Goal: Transaction & Acquisition: Book appointment/travel/reservation

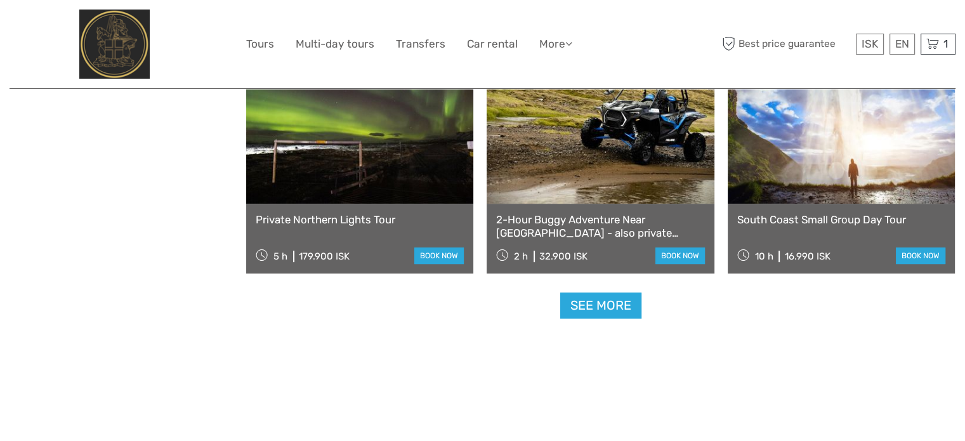
scroll to position [5328, 0]
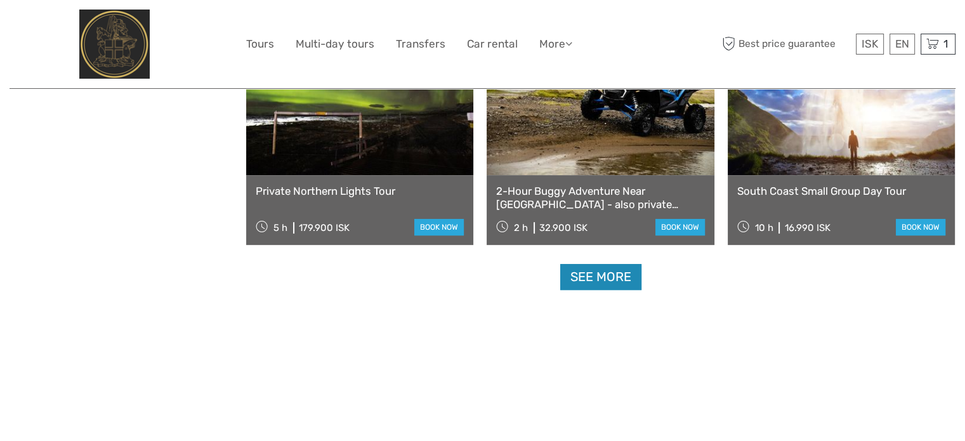
click at [616, 280] on link "See more" at bounding box center [600, 277] width 81 height 26
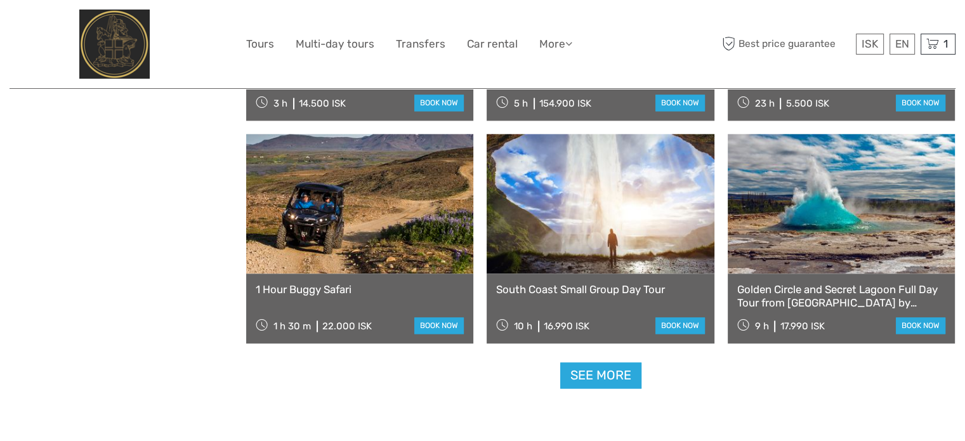
scroll to position [6596, 0]
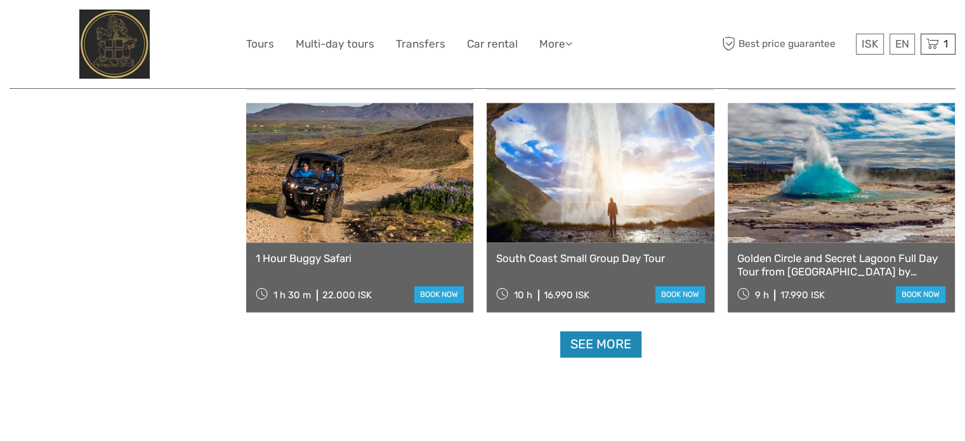
click at [583, 342] on link "See more" at bounding box center [600, 344] width 81 height 26
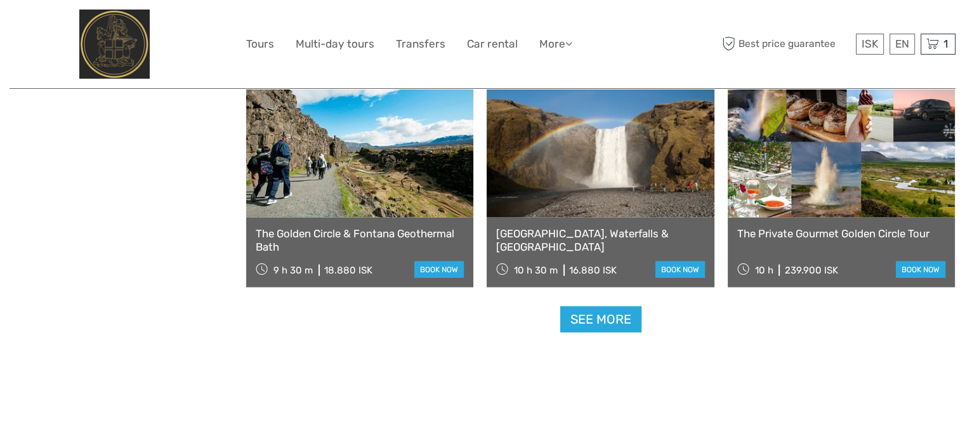
scroll to position [7928, 0]
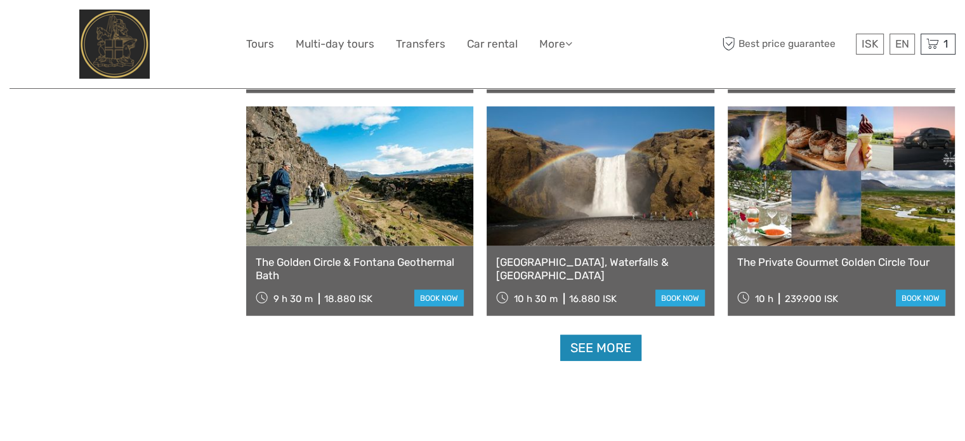
click at [607, 349] on link "See more" at bounding box center [600, 348] width 81 height 26
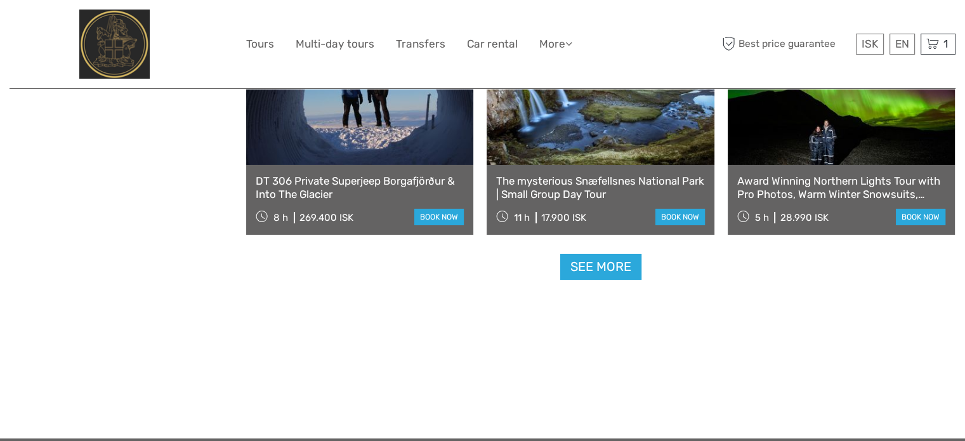
scroll to position [9387, 0]
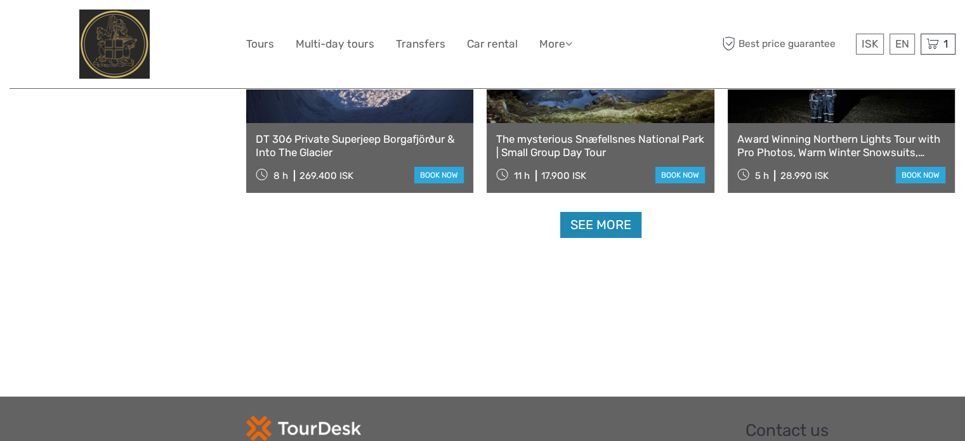
click at [590, 221] on link "See more" at bounding box center [600, 225] width 81 height 26
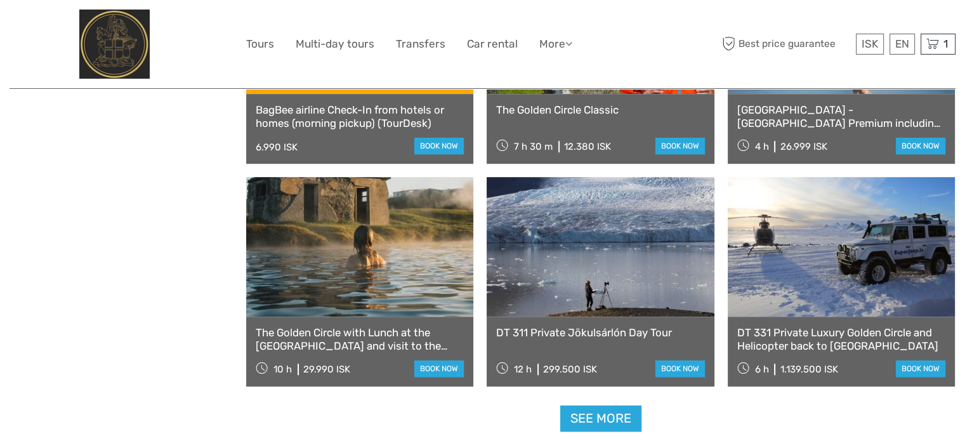
scroll to position [10592, 0]
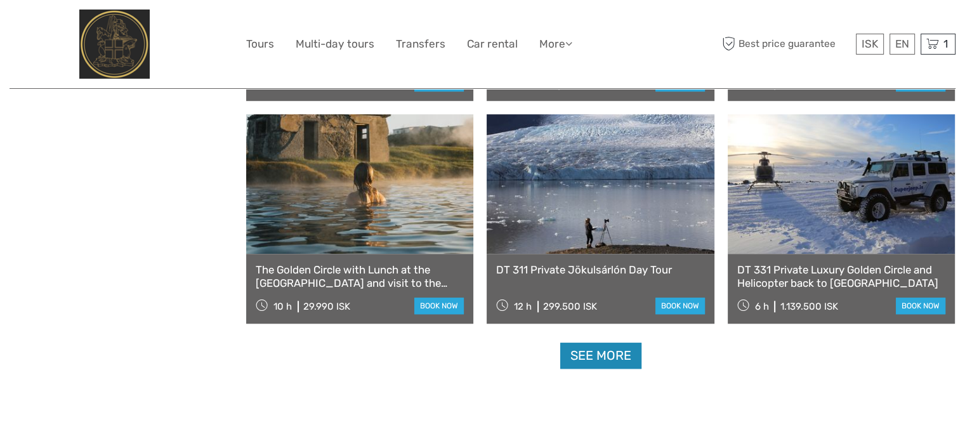
click at [616, 356] on link "See more" at bounding box center [600, 355] width 81 height 26
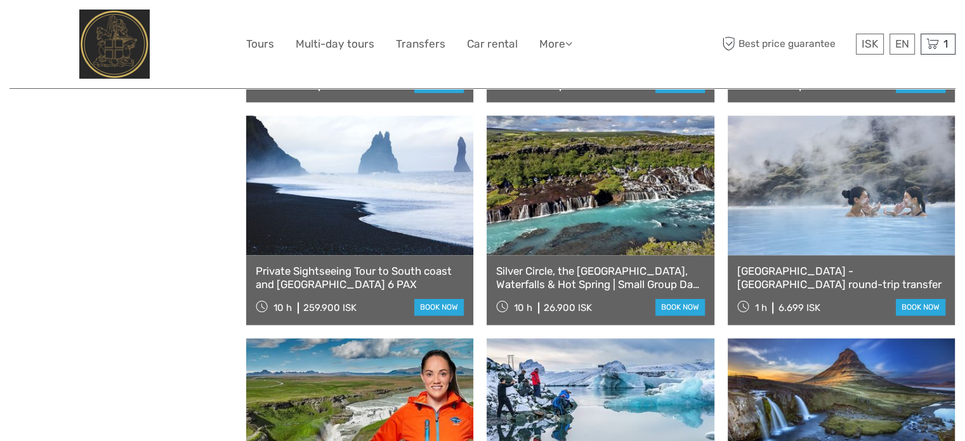
scroll to position [11290, 0]
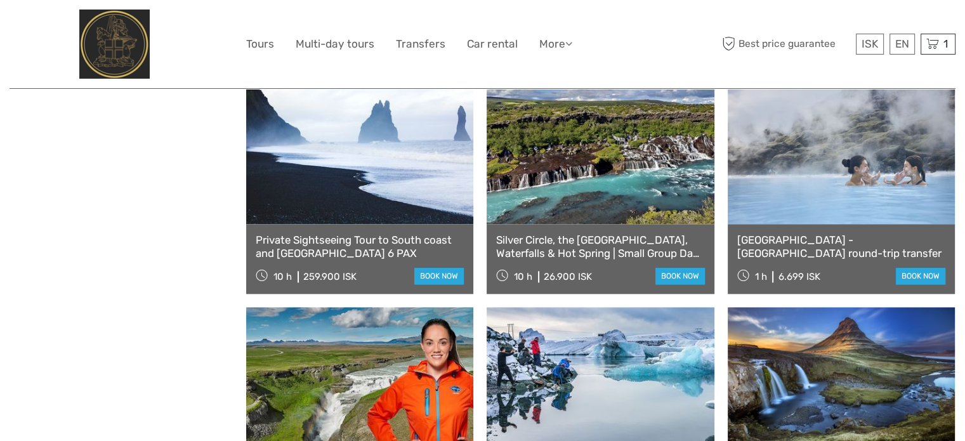
drag, startPoint x: 386, startPoint y: 179, endPoint x: 162, endPoint y: 157, distance: 225.1
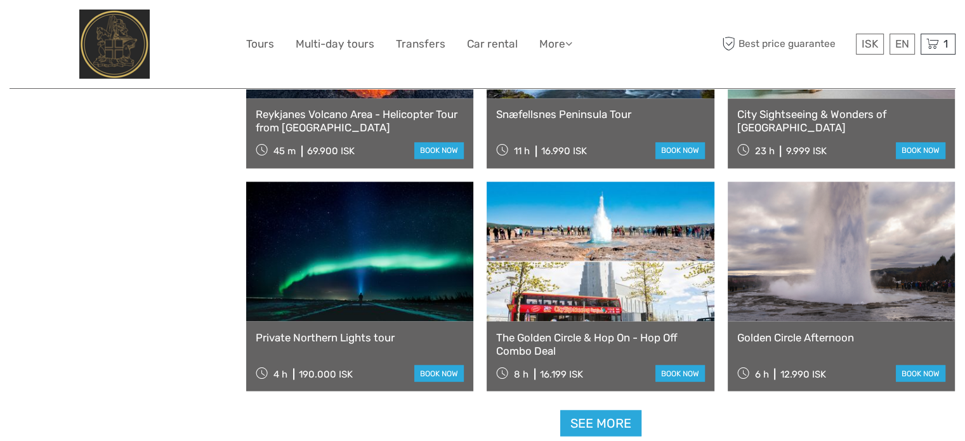
scroll to position [11924, 0]
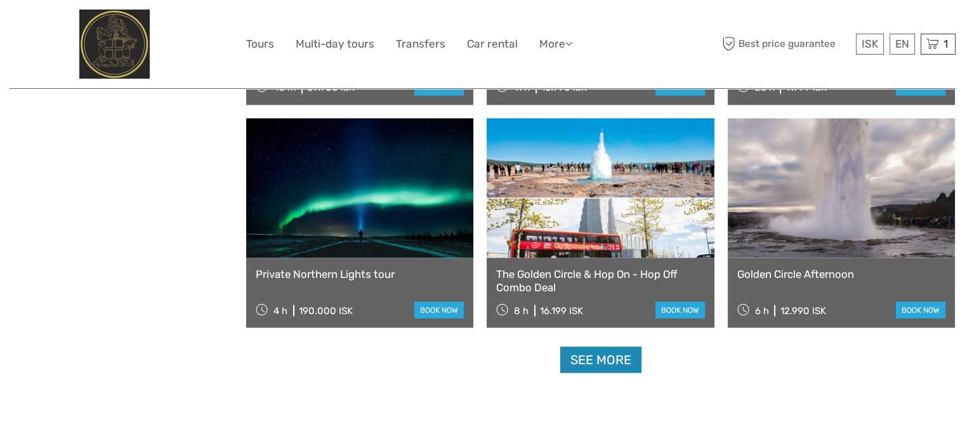
click at [607, 360] on link "See more" at bounding box center [600, 359] width 81 height 26
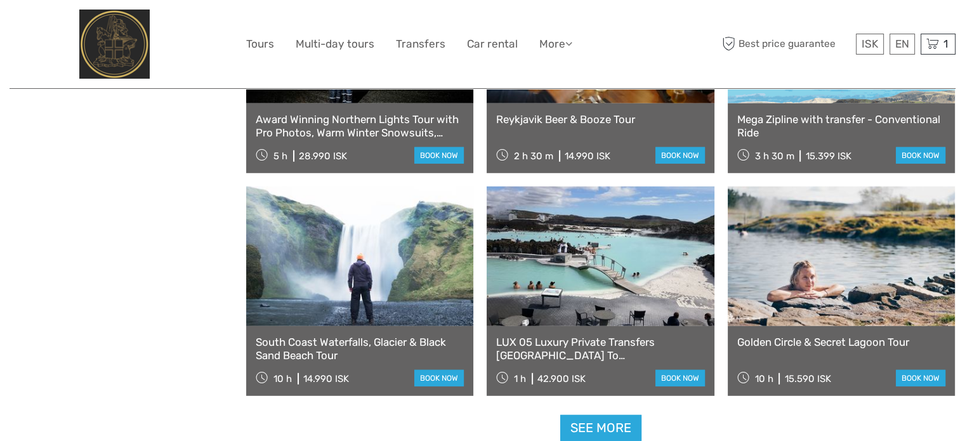
scroll to position [13256, 0]
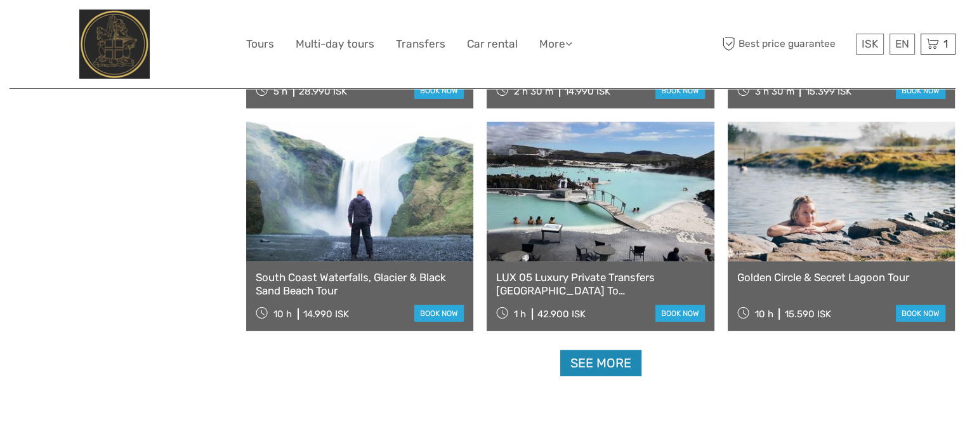
click at [616, 367] on link "See more" at bounding box center [600, 363] width 81 height 26
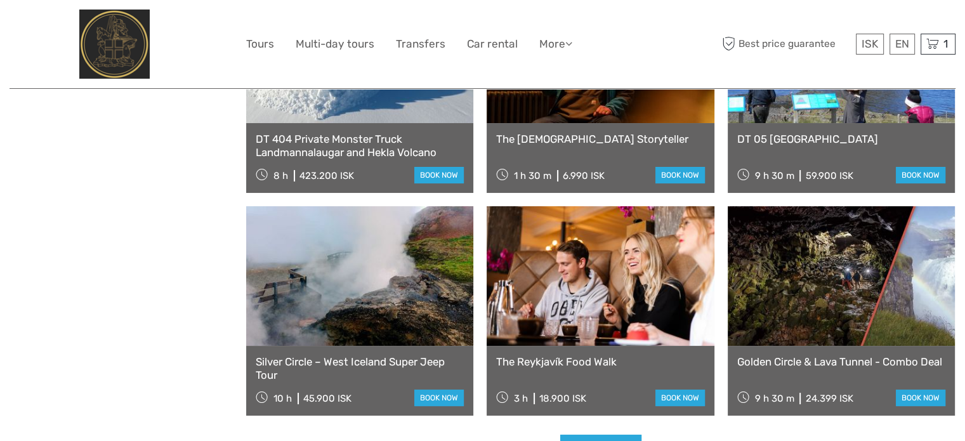
scroll to position [14651, 0]
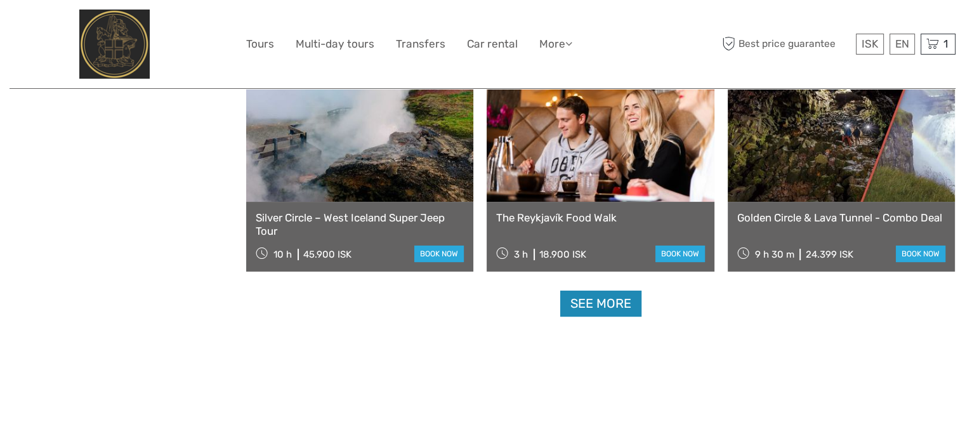
click at [610, 306] on link "See more" at bounding box center [600, 303] width 81 height 26
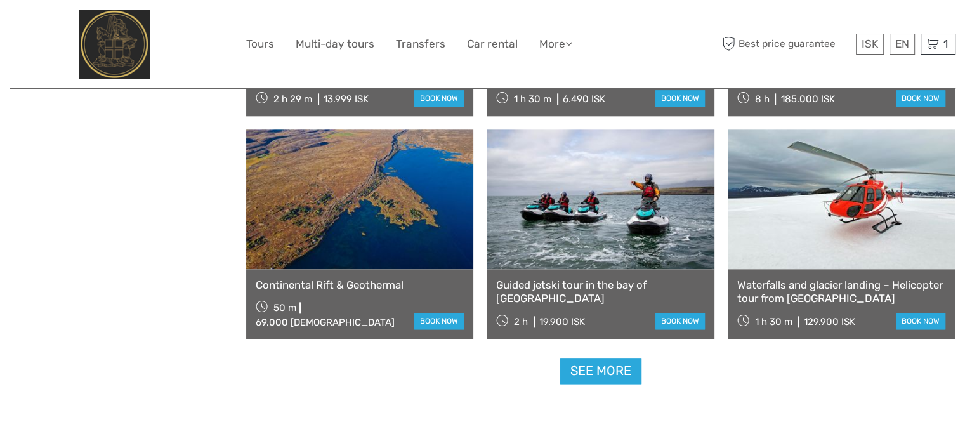
scroll to position [15983, 0]
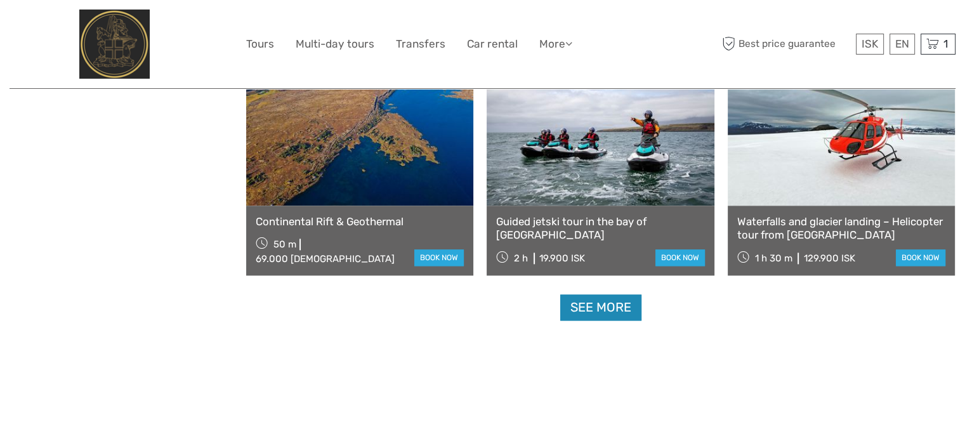
click at [604, 310] on link "See more" at bounding box center [600, 307] width 81 height 26
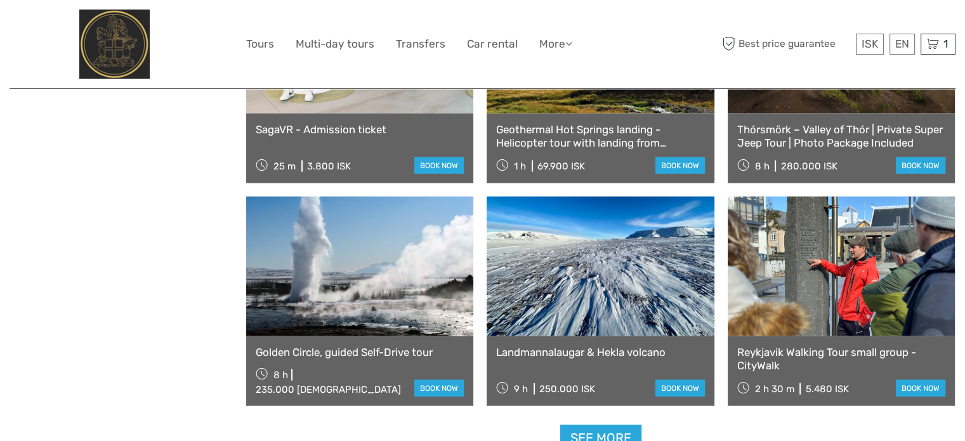
scroll to position [17252, 0]
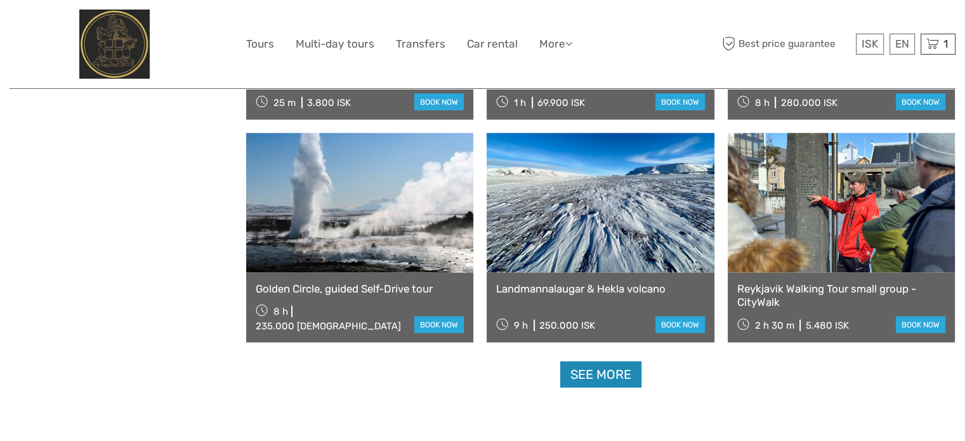
click at [605, 374] on link "See more" at bounding box center [600, 375] width 81 height 26
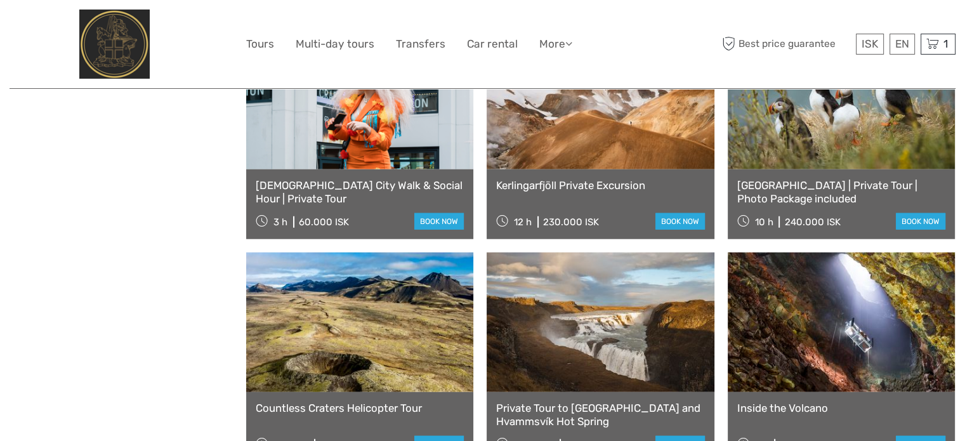
scroll to position [17886, 0]
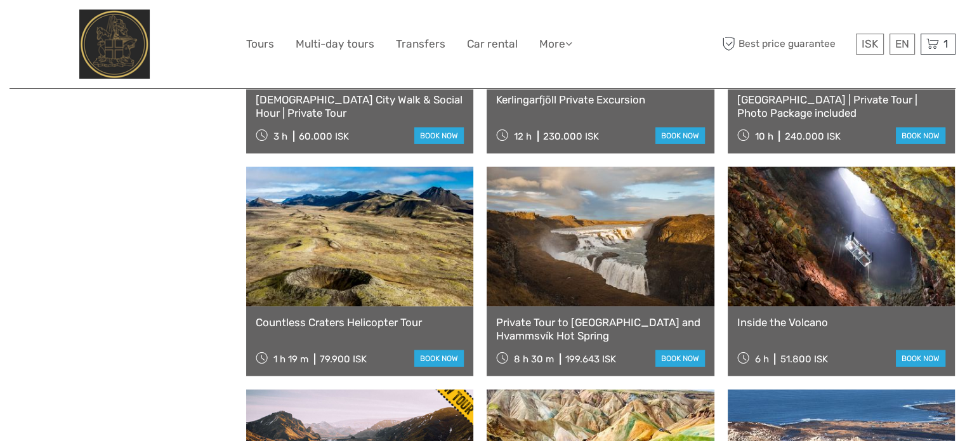
drag, startPoint x: 554, startPoint y: 246, endPoint x: 143, endPoint y: 225, distance: 410.9
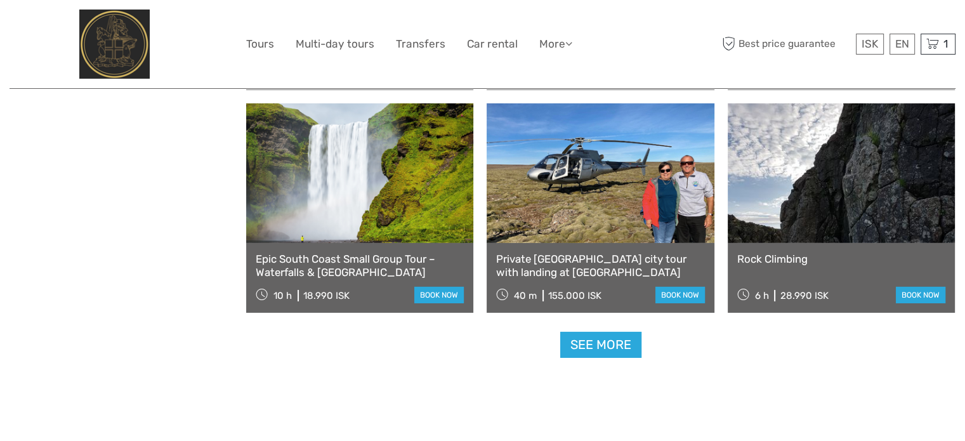
scroll to position [18647, 0]
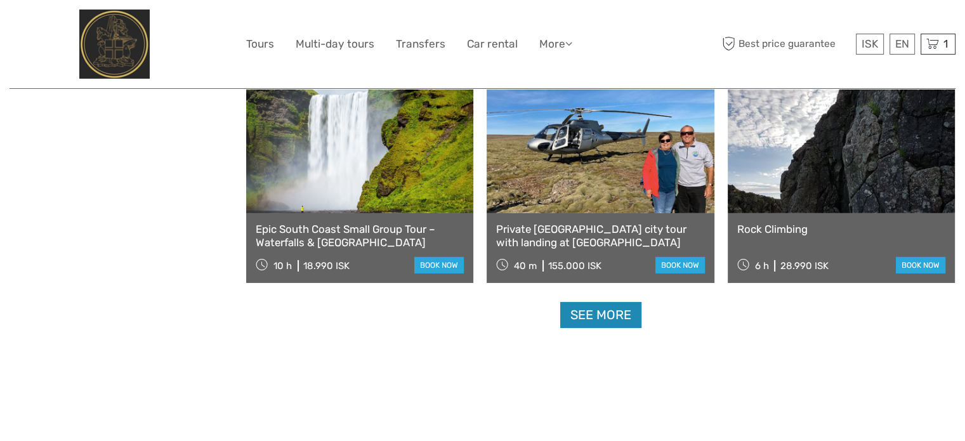
click at [596, 311] on link "See more" at bounding box center [600, 315] width 81 height 26
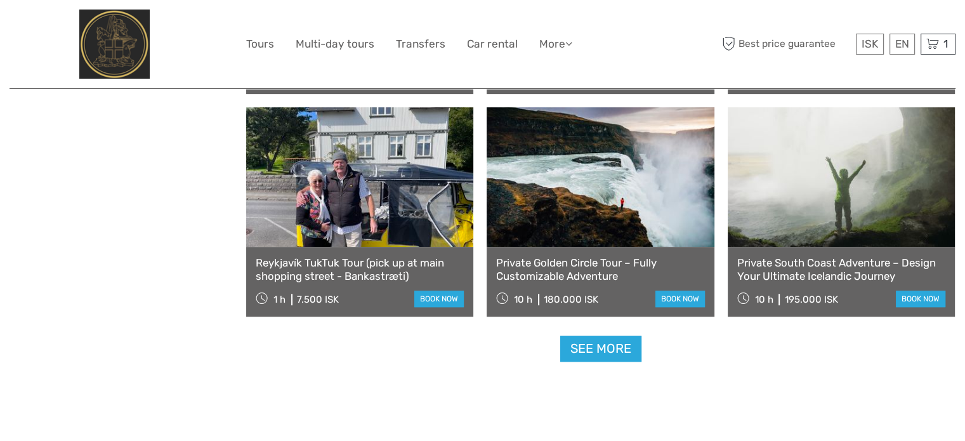
scroll to position [19979, 0]
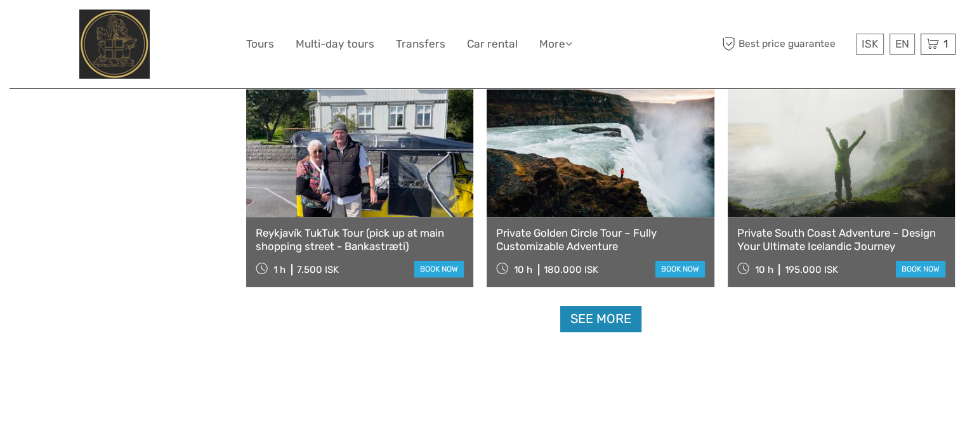
click at [596, 318] on link "See more" at bounding box center [600, 319] width 81 height 26
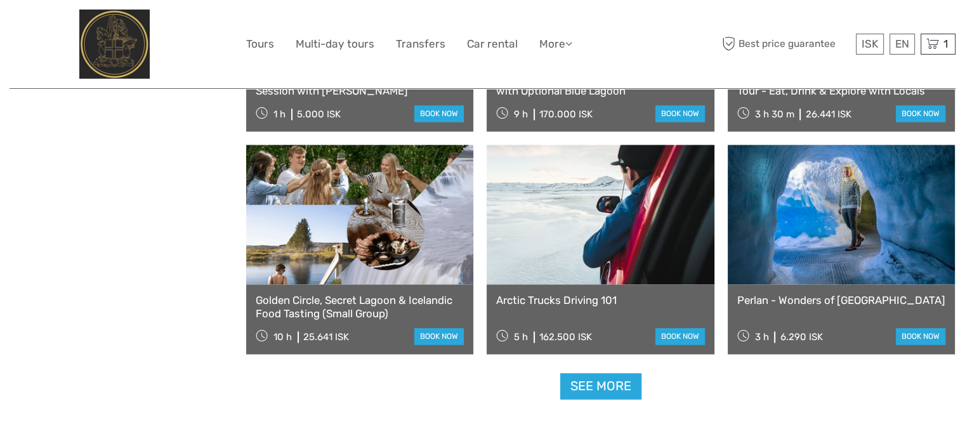
scroll to position [21311, 0]
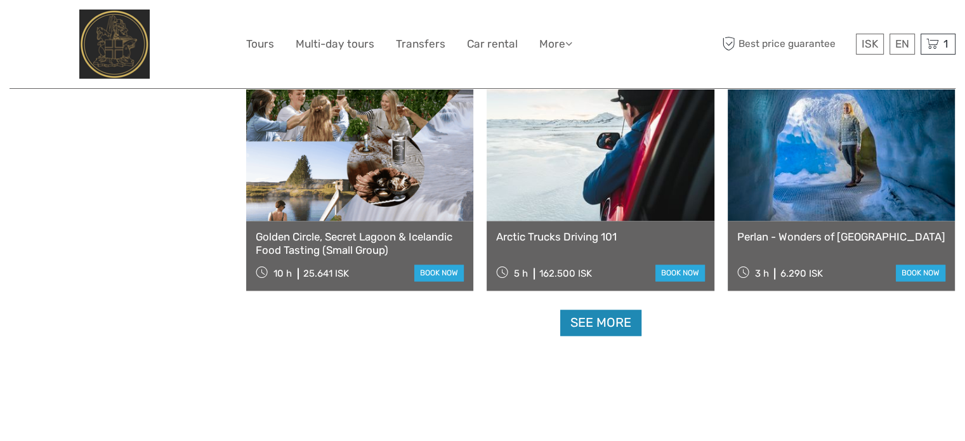
click at [592, 319] on link "See more" at bounding box center [600, 323] width 81 height 26
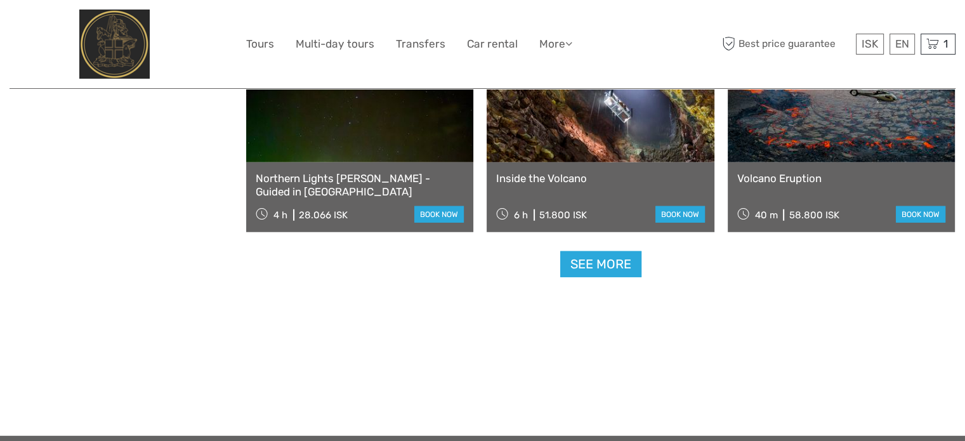
scroll to position [22706, 0]
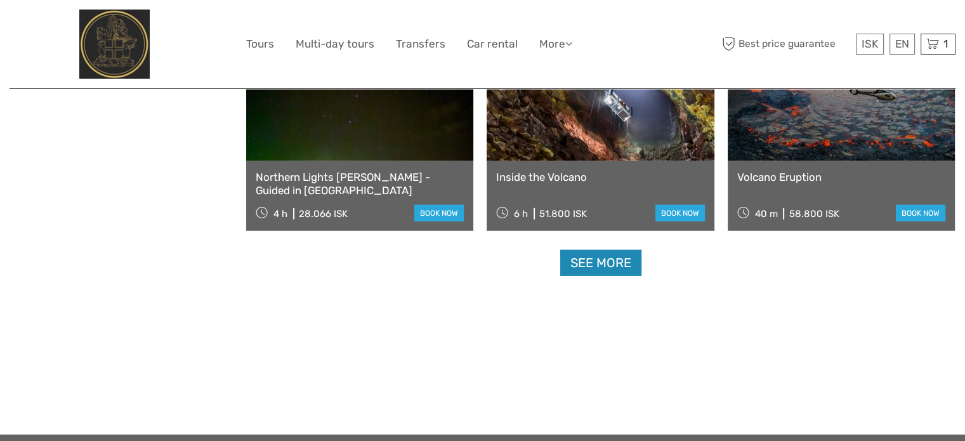
click at [601, 266] on link "See more" at bounding box center [600, 263] width 81 height 26
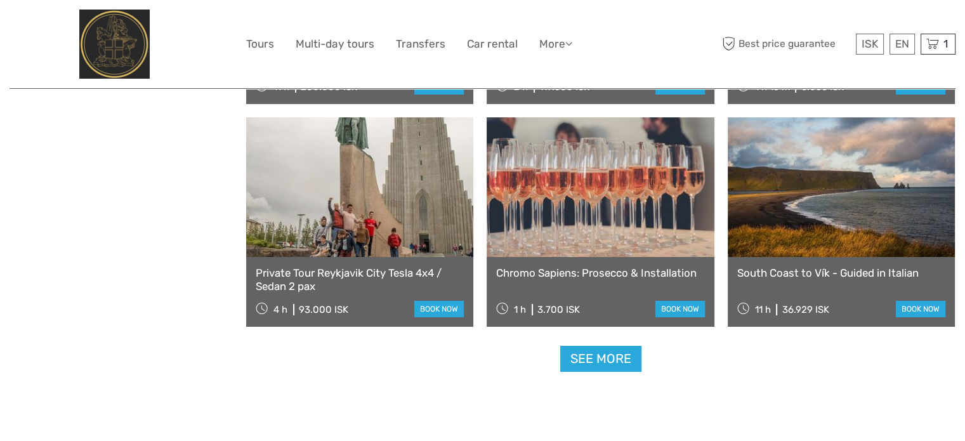
scroll to position [23975, 0]
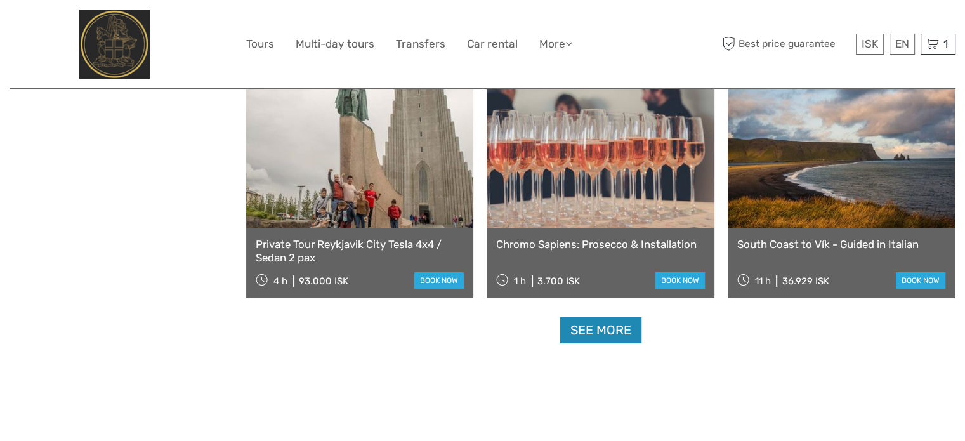
click at [605, 332] on link "See more" at bounding box center [600, 330] width 81 height 26
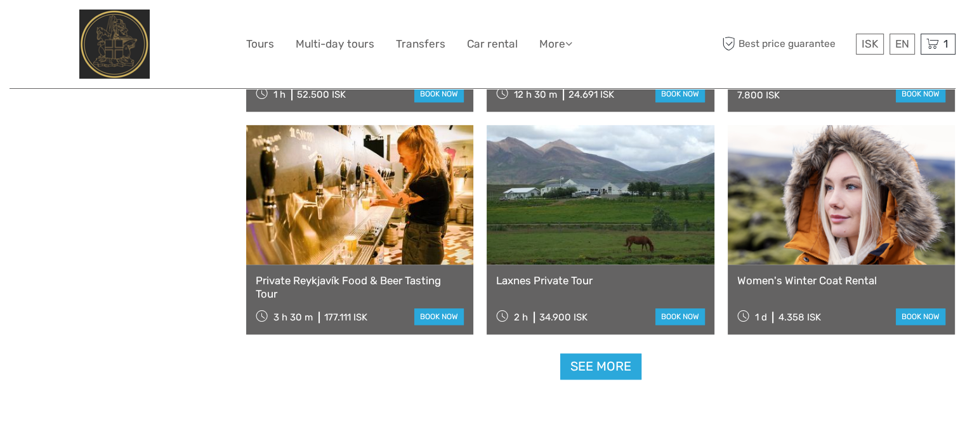
scroll to position [25307, 0]
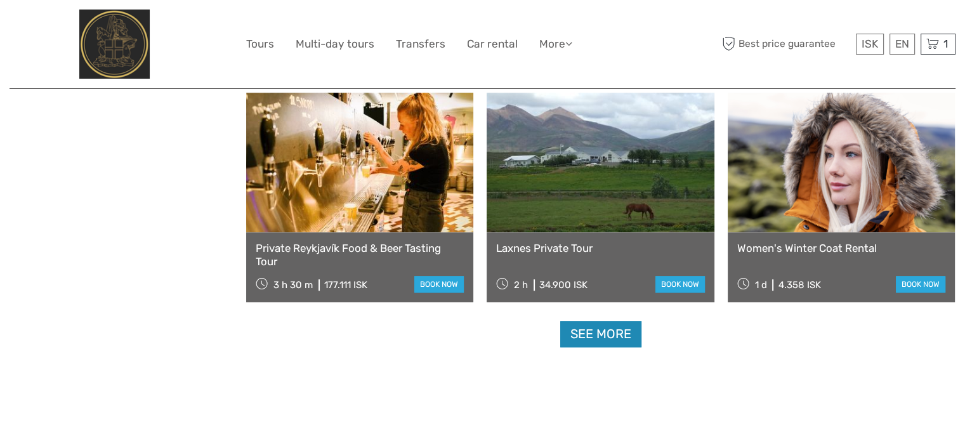
click at [611, 329] on link "See more" at bounding box center [600, 334] width 81 height 26
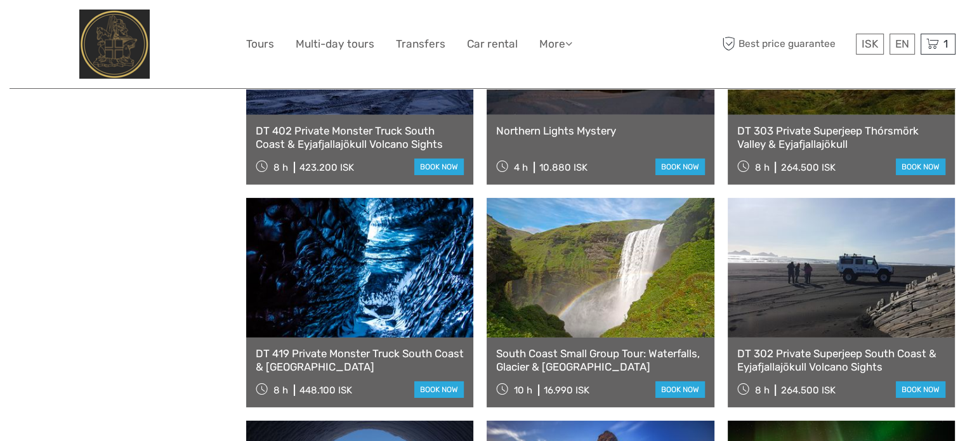
scroll to position [8050, 0]
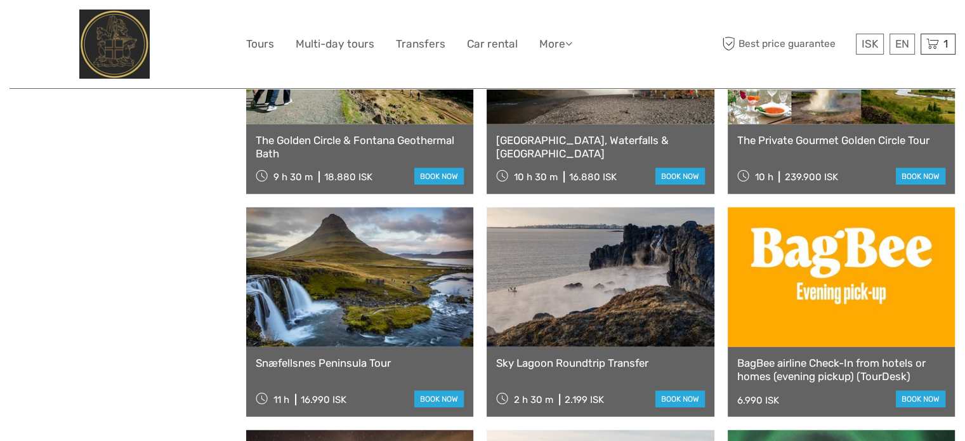
click at [133, 52] on img at bounding box center [114, 44] width 70 height 69
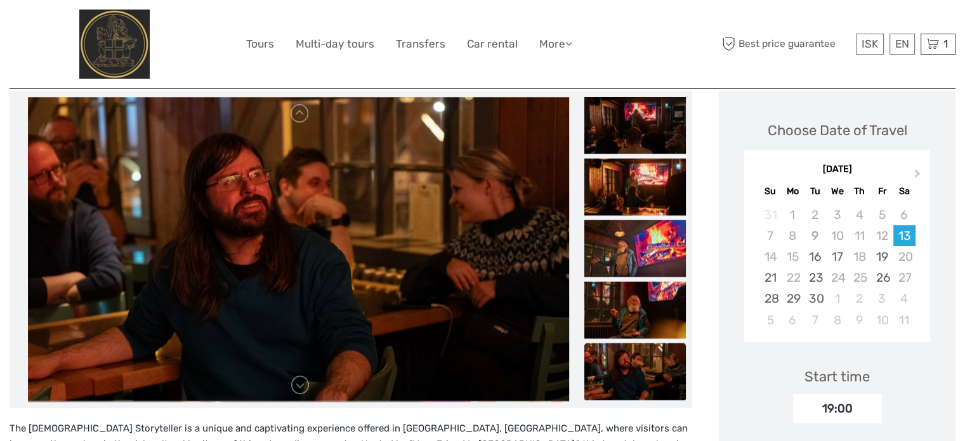
scroll to position [160, 0]
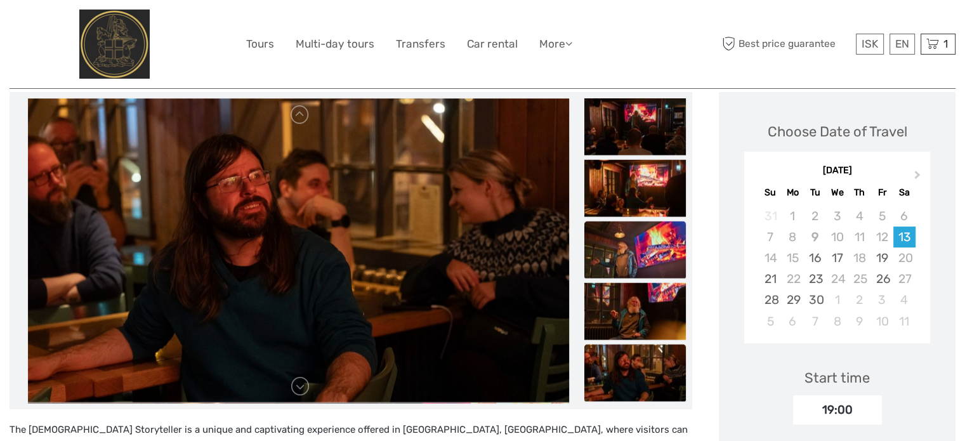
click at [624, 257] on img at bounding box center [634, 249] width 101 height 57
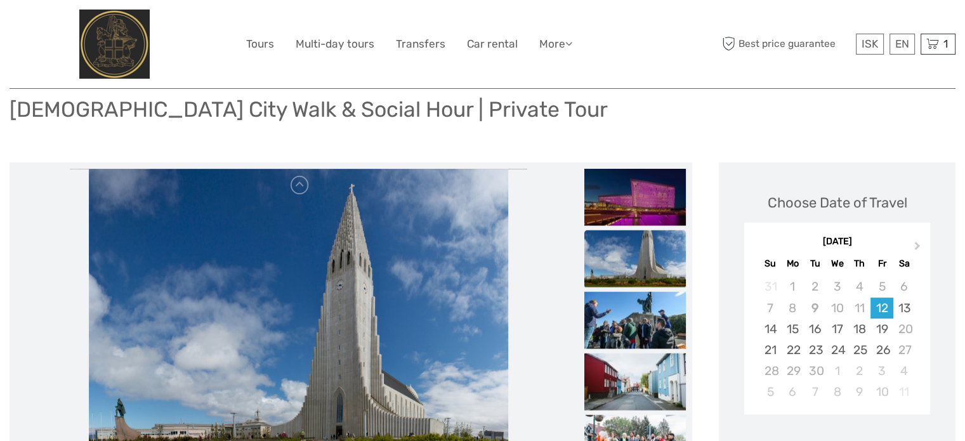
scroll to position [254, 0]
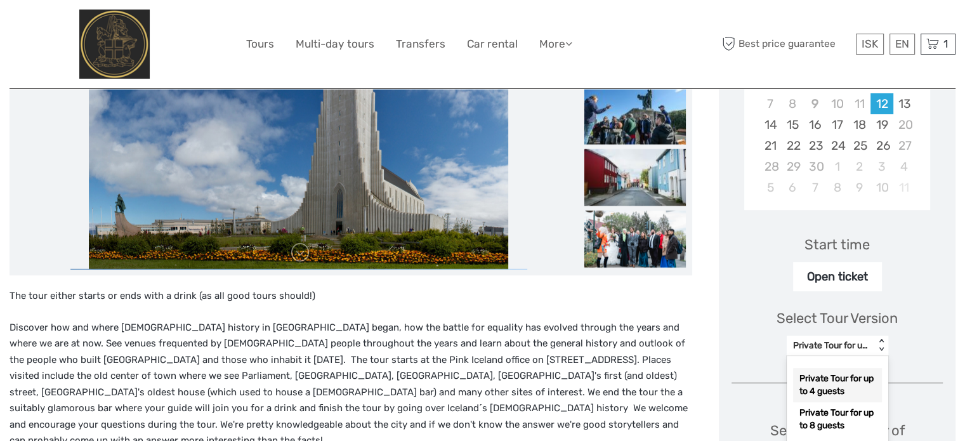
click at [874, 356] on div "option Private Tour for up to 4 guests selected, 1 of 2. 2 results available. U…" at bounding box center [836, 346] width 101 height 20
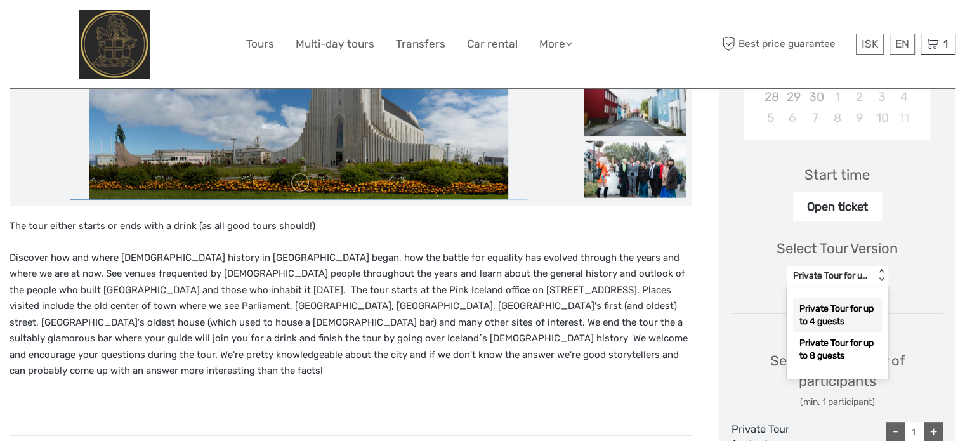
scroll to position [429, 0]
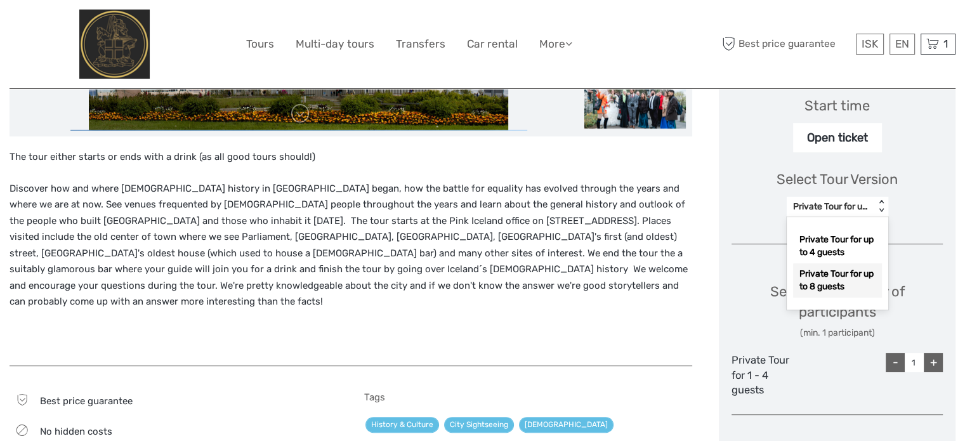
click at [824, 282] on div "Private Tour for up to 8 guests" at bounding box center [837, 280] width 89 height 34
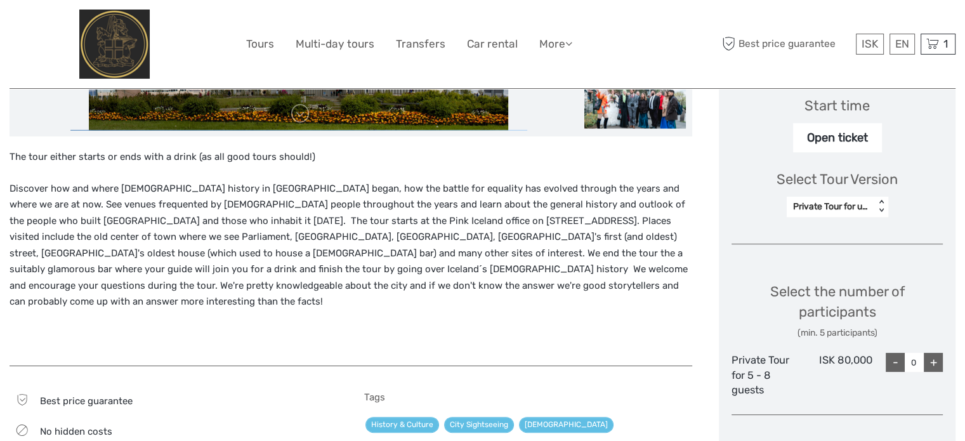
type input "0"
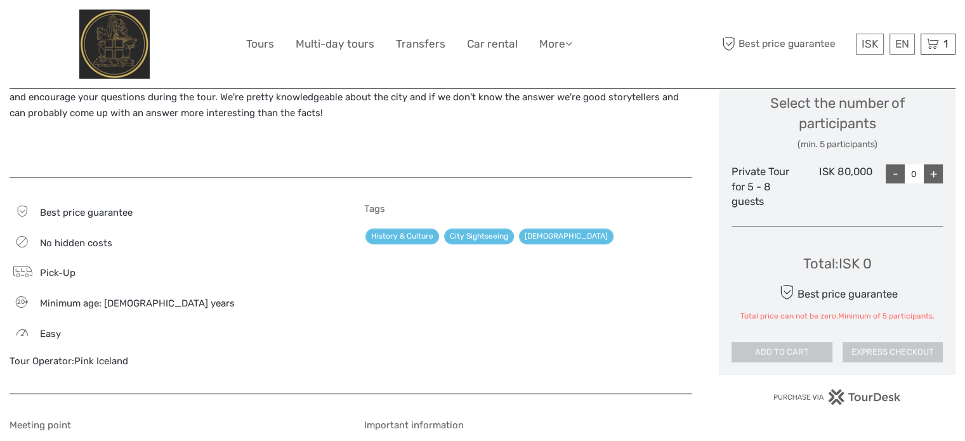
scroll to position [620, 0]
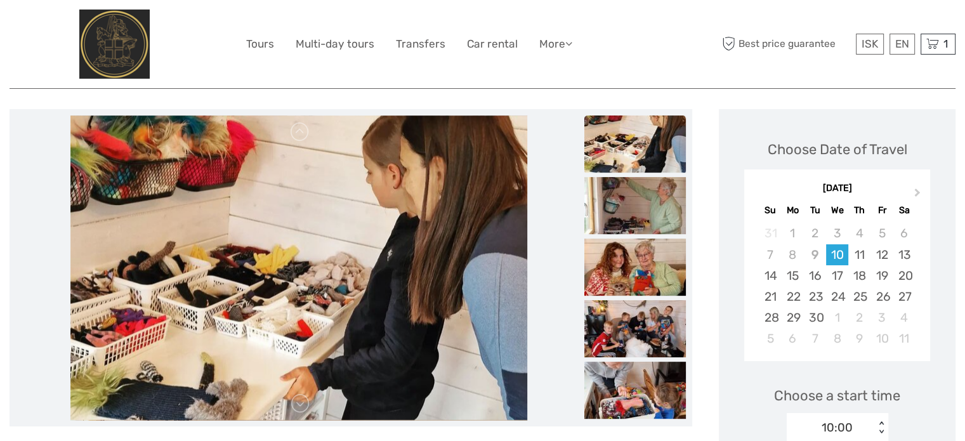
scroll to position [127, 0]
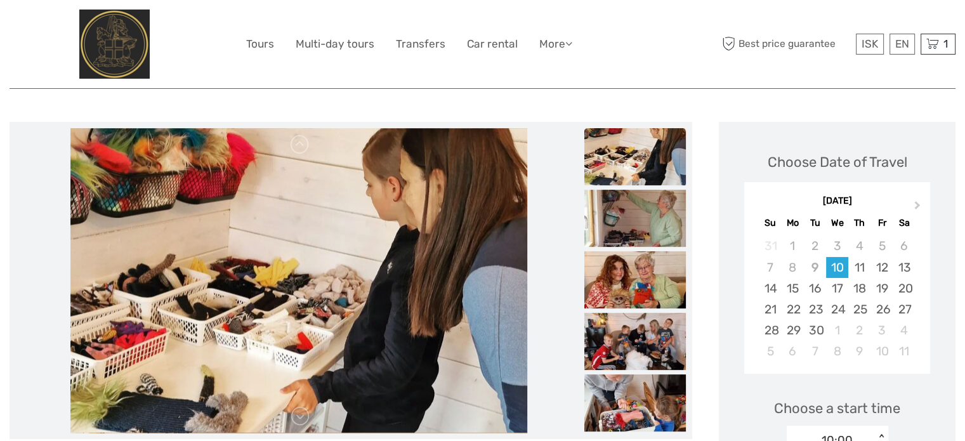
click at [630, 154] on img at bounding box center [634, 156] width 101 height 57
click at [639, 204] on img at bounding box center [634, 218] width 101 height 57
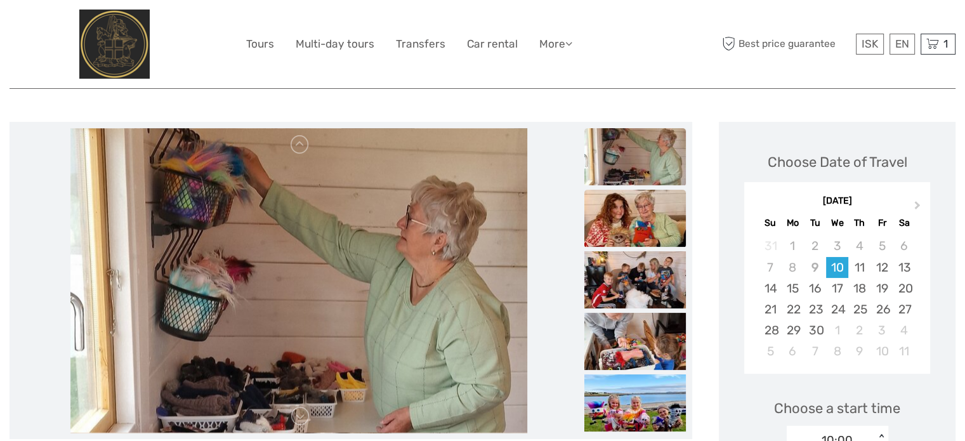
click at [636, 214] on img at bounding box center [634, 218] width 101 height 57
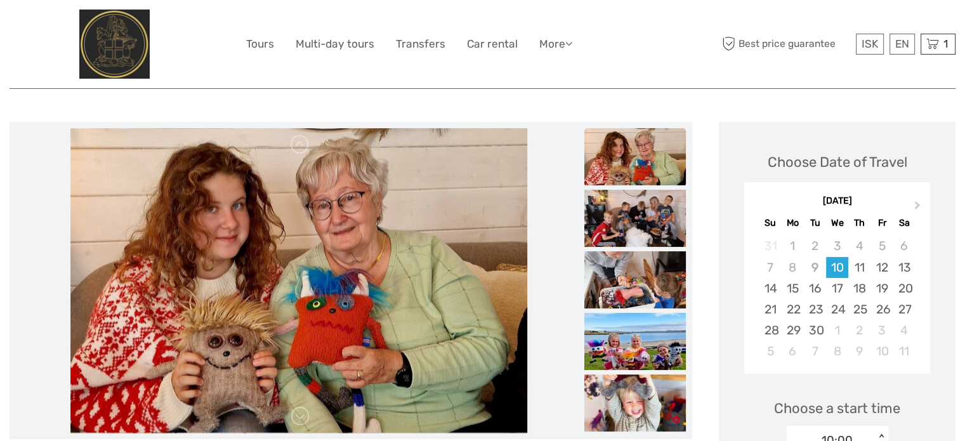
click at [636, 214] on img at bounding box center [634, 218] width 101 height 57
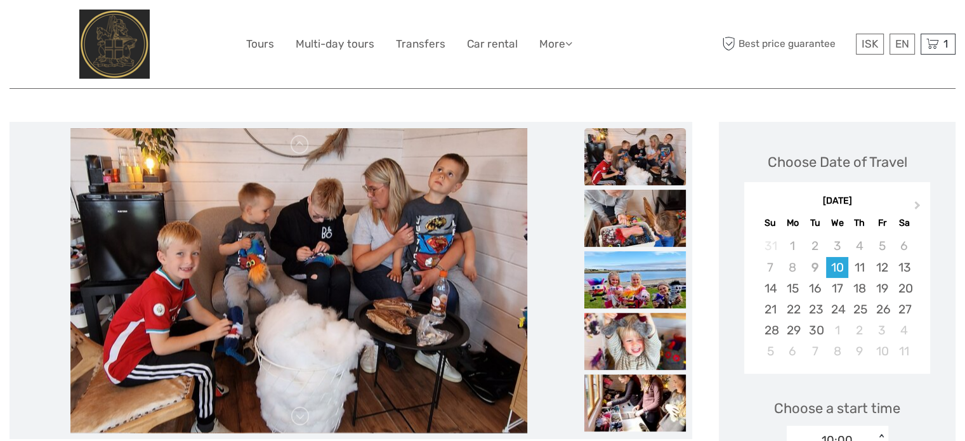
click at [636, 214] on img at bounding box center [634, 218] width 101 height 57
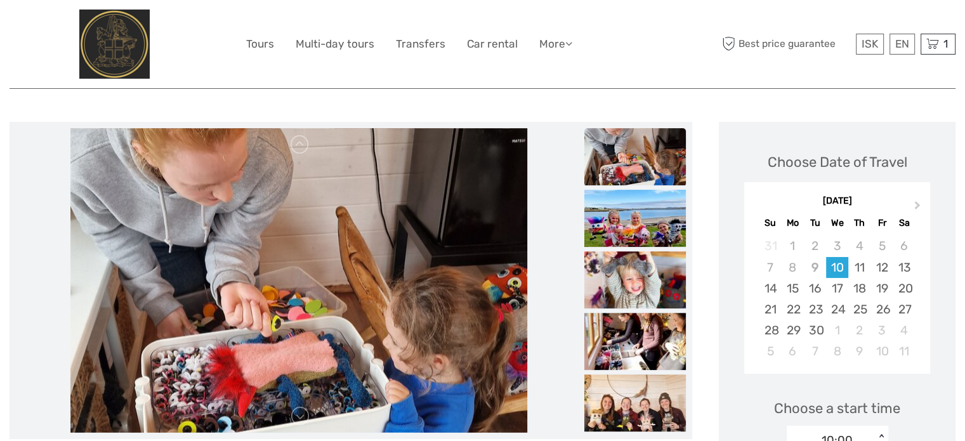
click at [636, 214] on img at bounding box center [634, 218] width 101 height 57
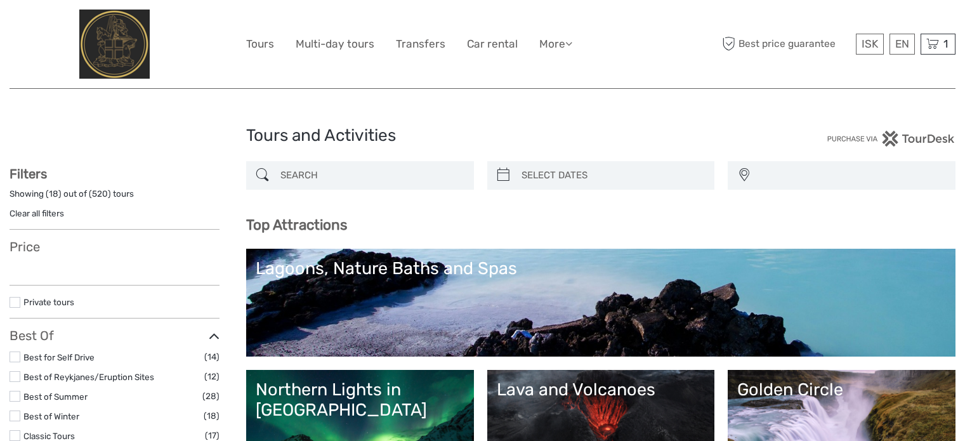
select select
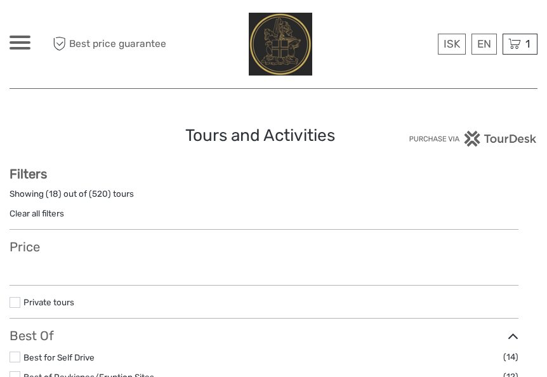
select select
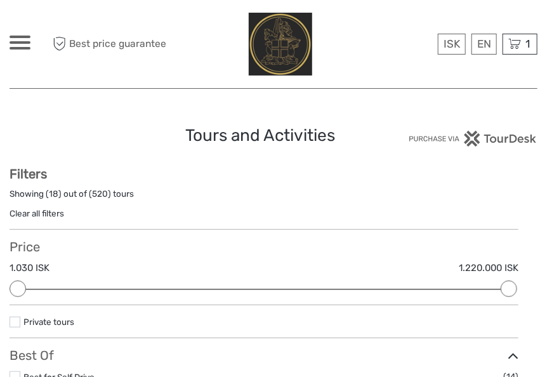
type input "09/09/2025"
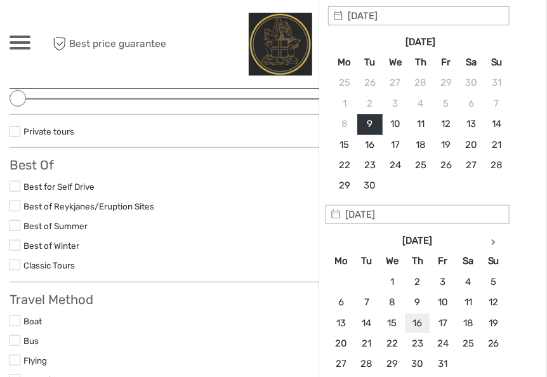
scroll to position [254, 0]
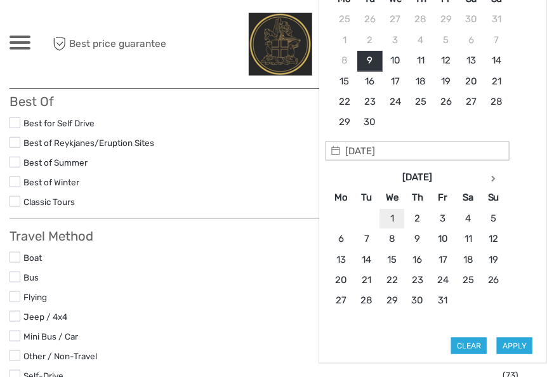
type input "01/10/2025"
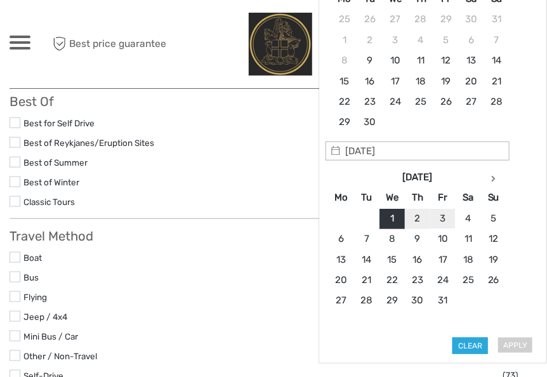
type input "03/10/2025"
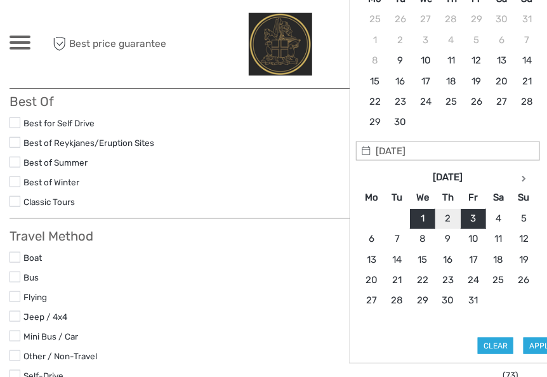
type input "01/10/2025"
click at [537, 344] on button "Apply" at bounding box center [541, 345] width 36 height 16
type input "01/10/2025 - 03/10/2025"
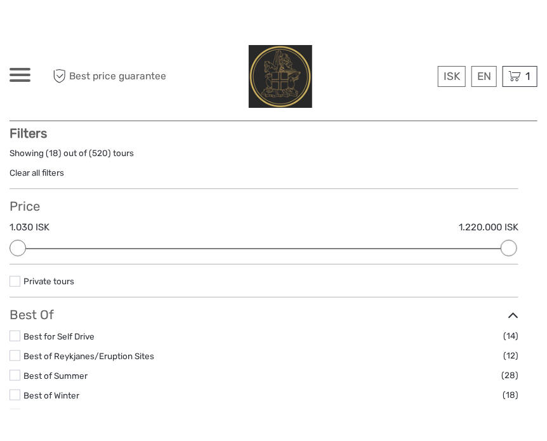
scroll to position [72, 0]
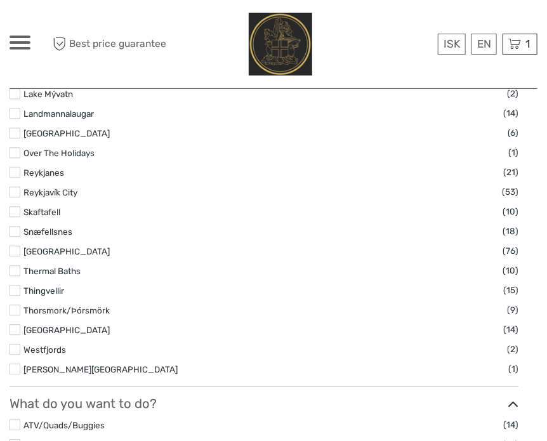
scroll to position [769, 0]
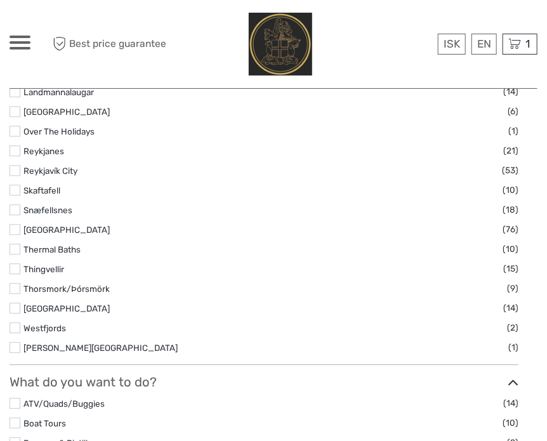
click at [46, 254] on link "Thermal Baths" at bounding box center [51, 249] width 57 height 10
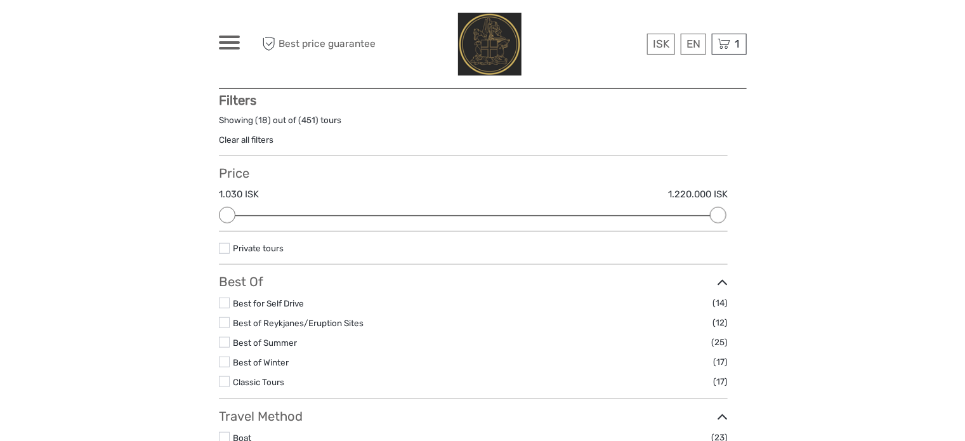
scroll to position [72, 0]
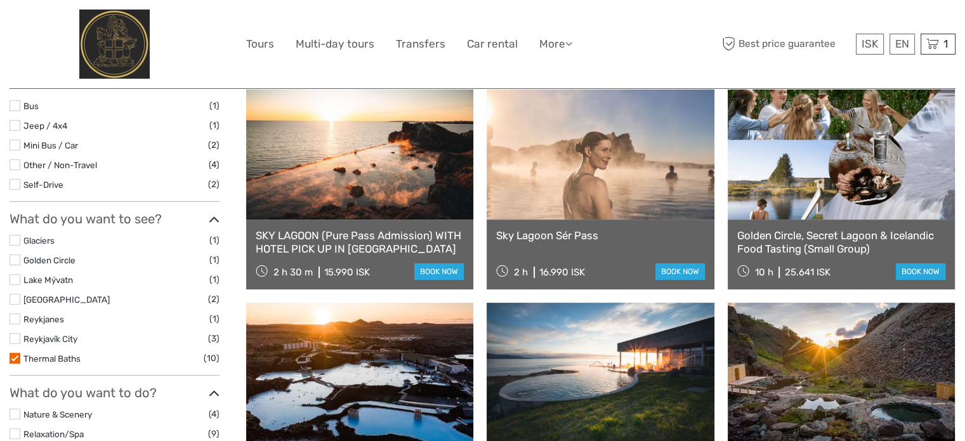
scroll to position [507, 0]
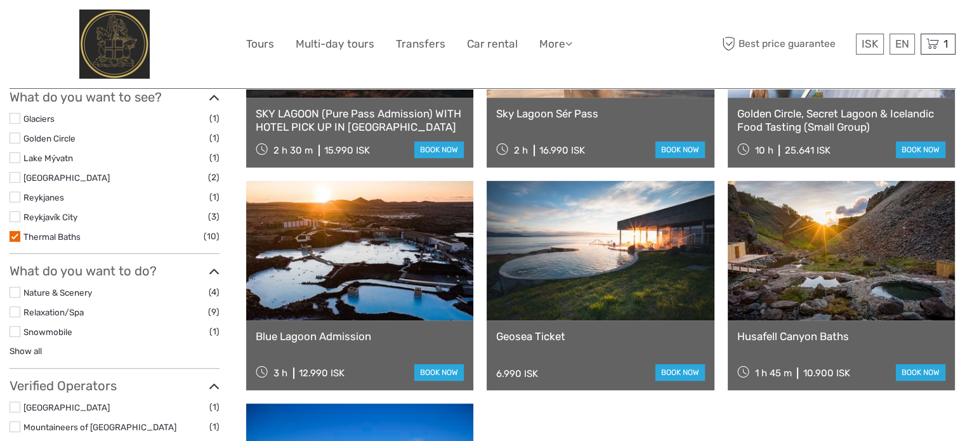
click at [13, 233] on label at bounding box center [15, 236] width 11 height 11
click at [0, 0] on input "checkbox" at bounding box center [0, 0] width 0 height 0
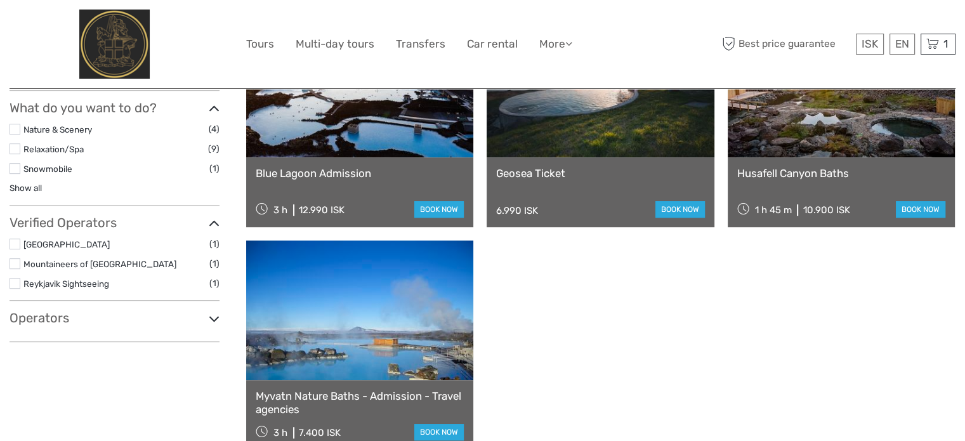
scroll to position [706, 0]
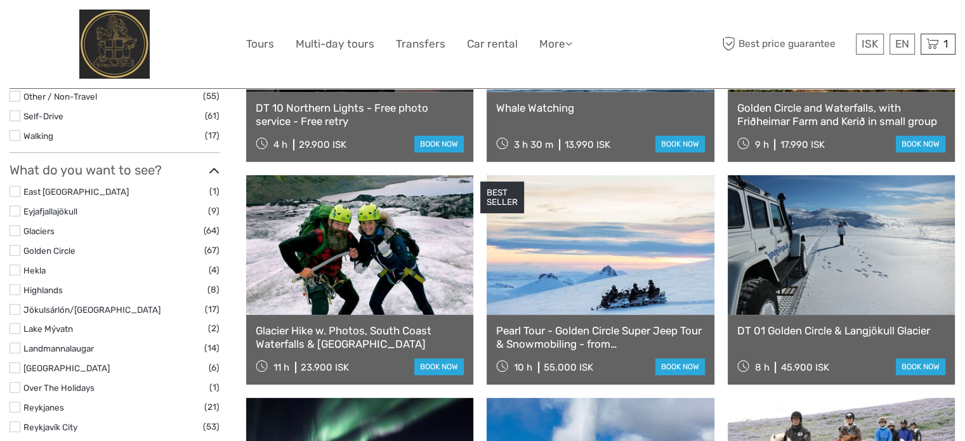
scroll to position [467, 0]
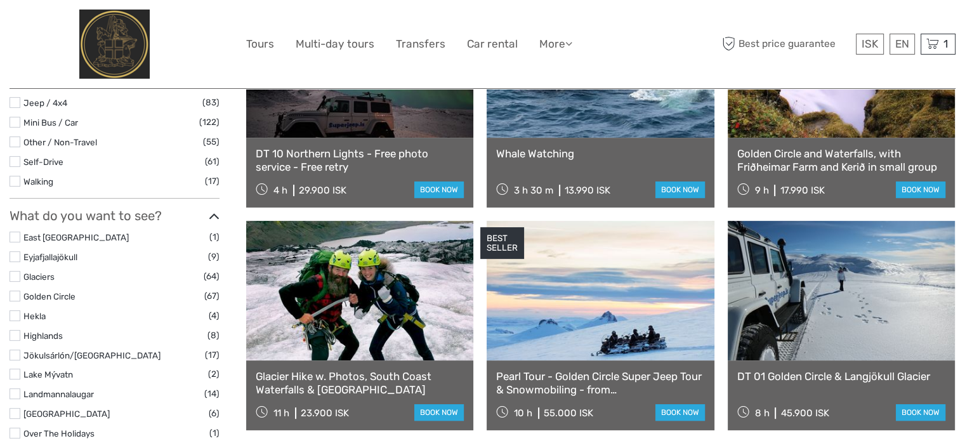
click at [16, 256] on label at bounding box center [15, 256] width 11 height 11
click at [0, 0] on input "checkbox" at bounding box center [0, 0] width 0 height 0
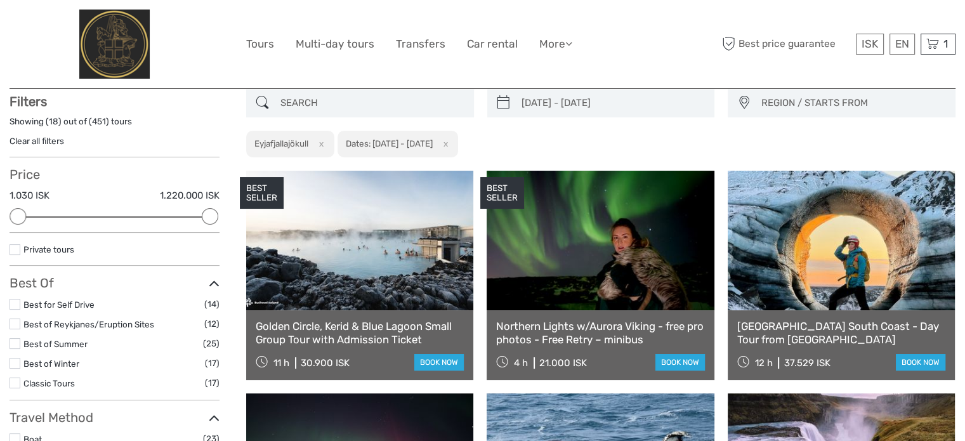
scroll to position [72, 0]
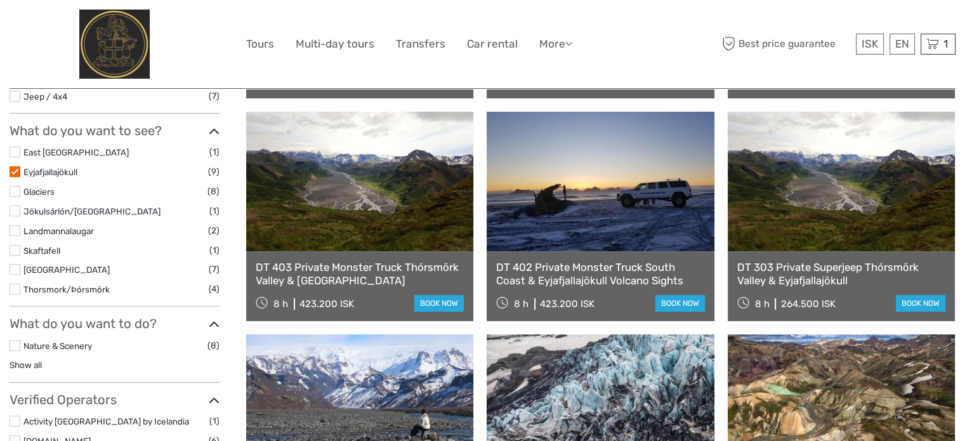
scroll to position [325, 0]
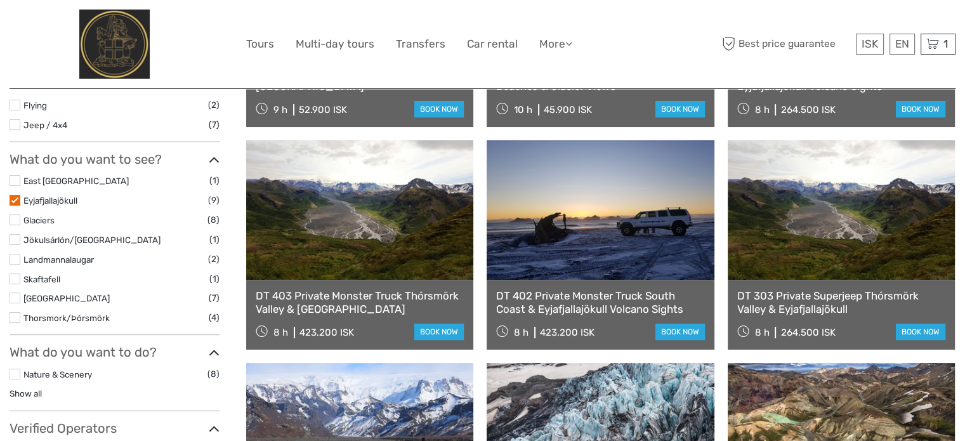
click at [18, 199] on label at bounding box center [15, 200] width 11 height 11
click at [0, 0] on input "checkbox" at bounding box center [0, 0] width 0 height 0
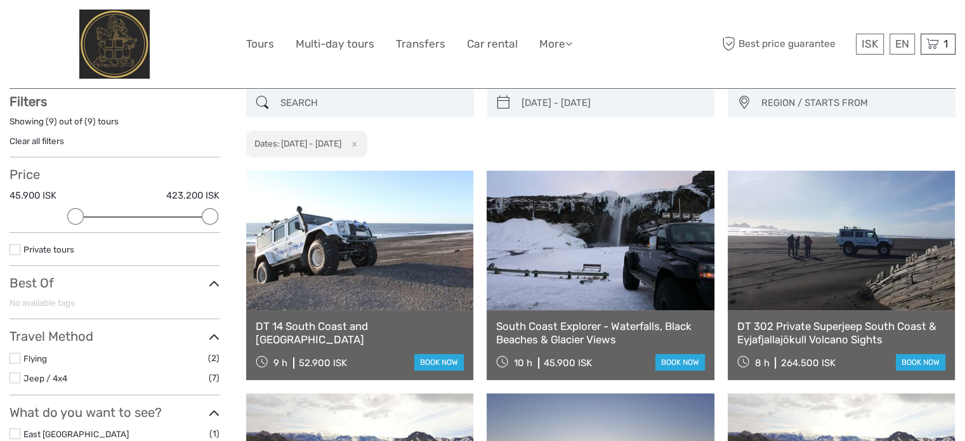
scroll to position [72, 0]
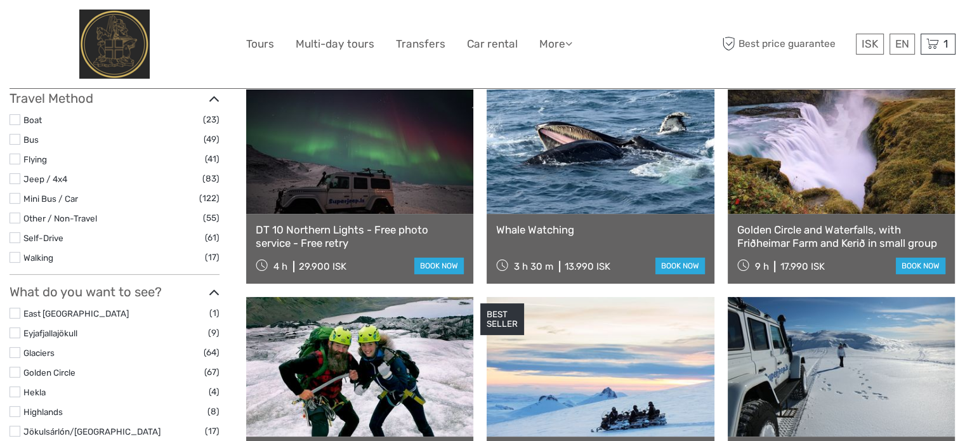
scroll to position [452, 0]
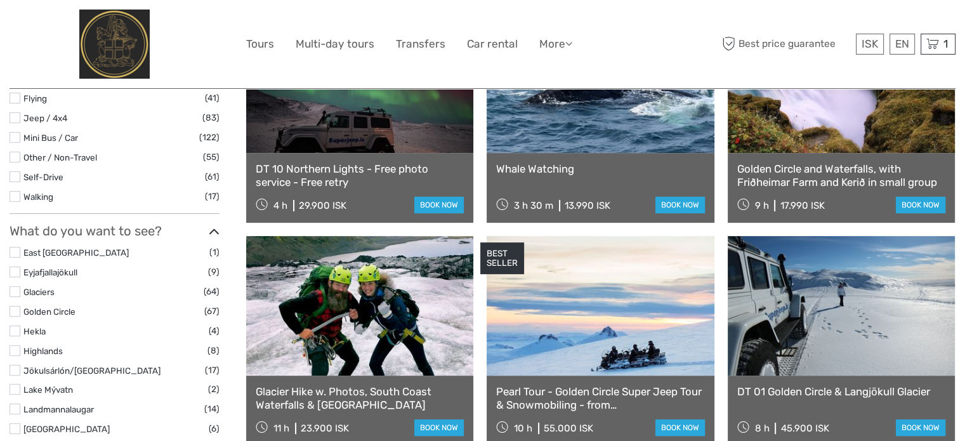
click at [16, 310] on label at bounding box center [15, 311] width 11 height 11
click at [0, 0] on input "checkbox" at bounding box center [0, 0] width 0 height 0
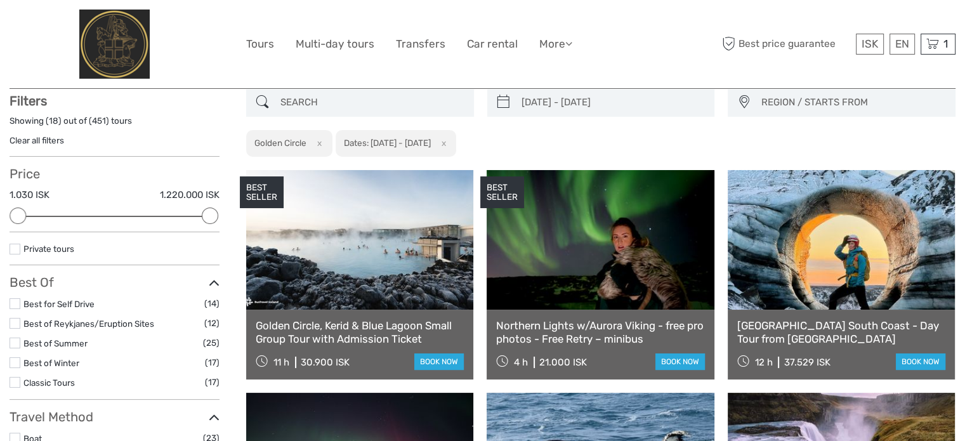
scroll to position [72, 0]
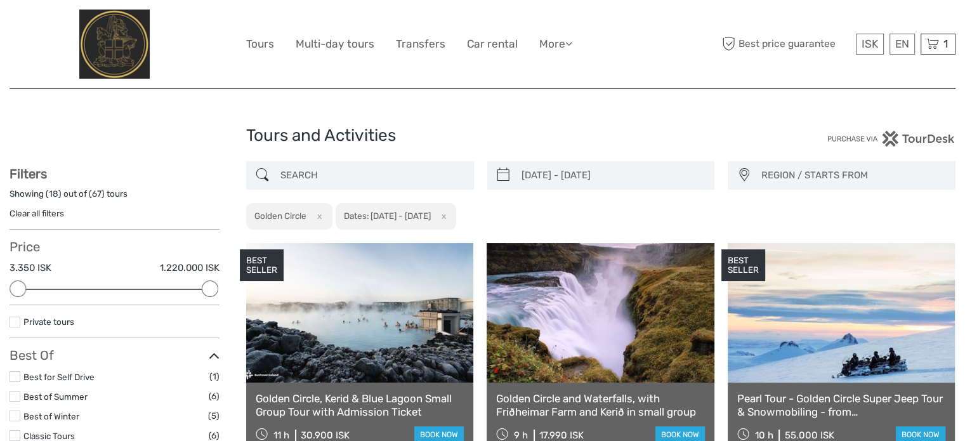
click at [177, 285] on div "Price 3.350 ISK 1.220.000 ISK Clear" at bounding box center [115, 272] width 210 height 66
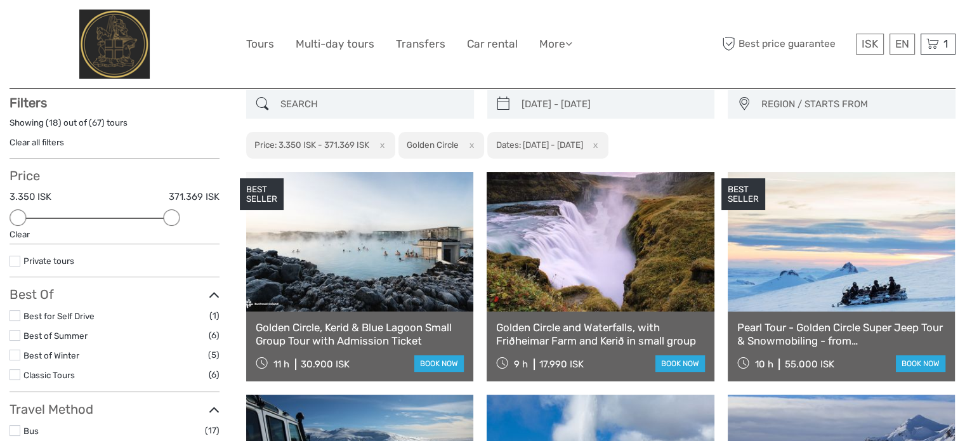
scroll to position [72, 0]
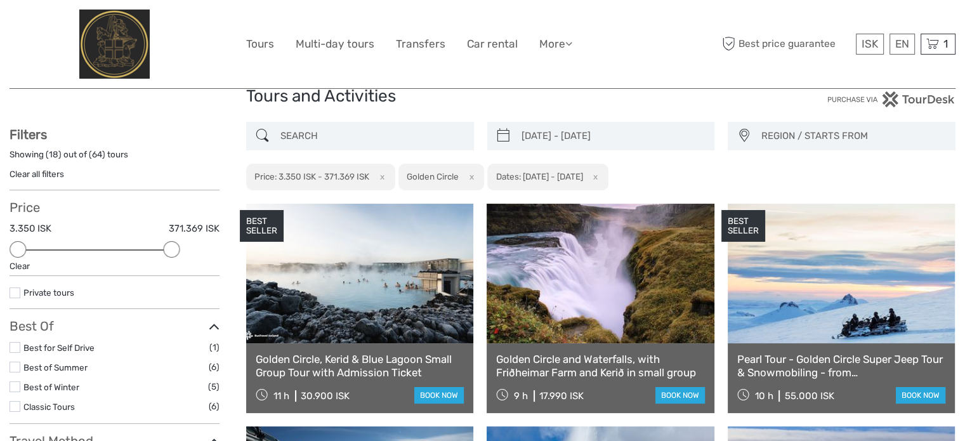
scroll to position [8, 0]
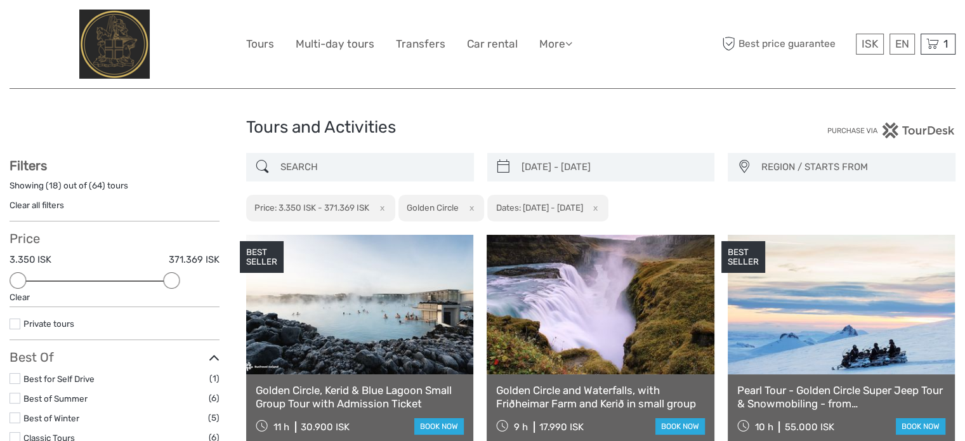
click at [546, 166] on span "REGION / STARTS FROM" at bounding box center [851, 167] width 193 height 21
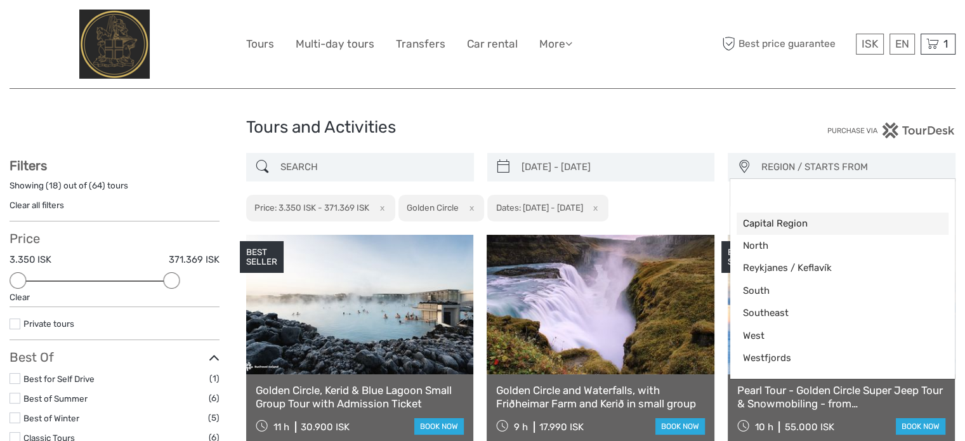
click at [546, 220] on span "Capital Region" at bounding box center [832, 223] width 178 height 13
select select "Capital Region"
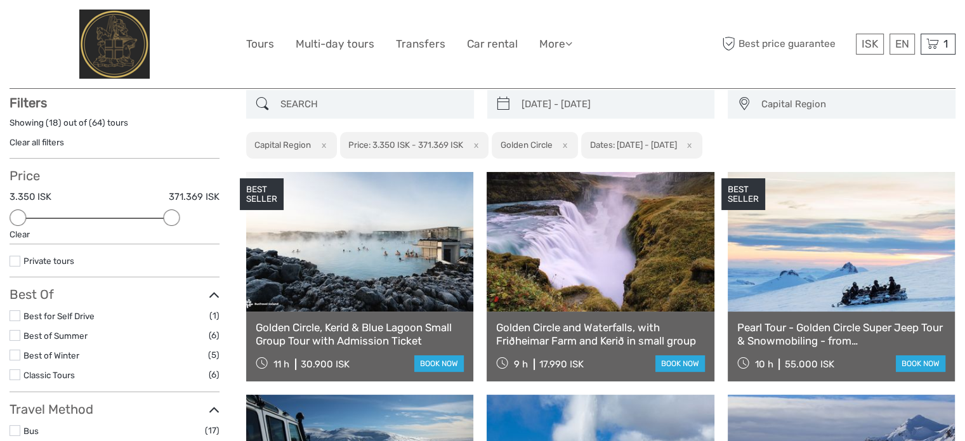
scroll to position [72, 0]
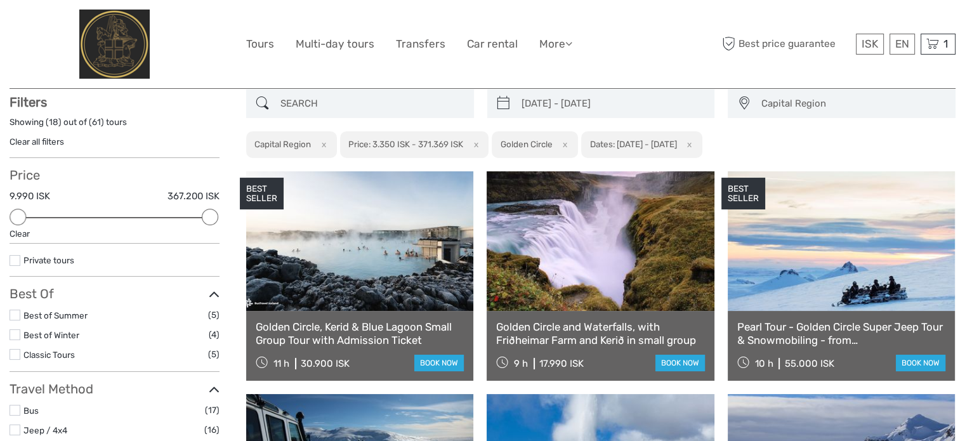
click at [181, 219] on div "Price 9.990 ISK 367.200 ISK Clear" at bounding box center [115, 205] width 210 height 76
drag, startPoint x: 208, startPoint y: 217, endPoint x: 182, endPoint y: 218, distance: 26.0
click at [182, 218] on div at bounding box center [190, 217] width 16 height 16
drag, startPoint x: 190, startPoint y: 216, endPoint x: 145, endPoint y: 218, distance: 45.7
click at [145, 218] on div at bounding box center [152, 217] width 16 height 16
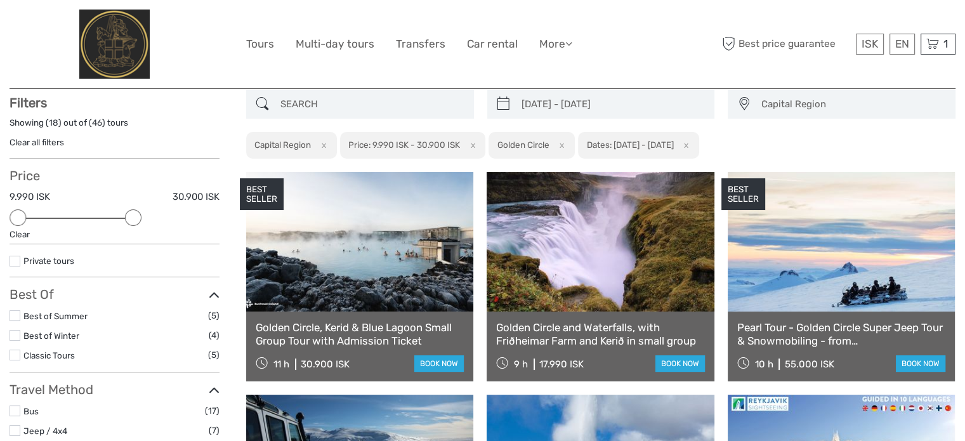
scroll to position [72, 0]
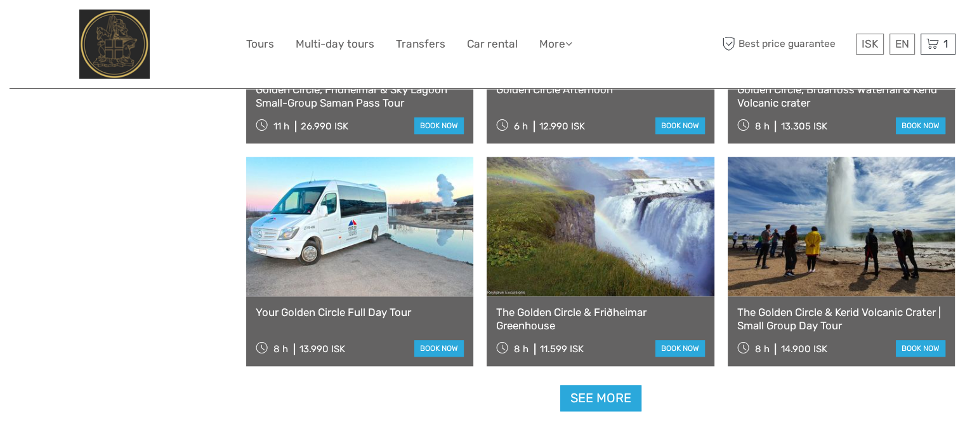
scroll to position [1205, 0]
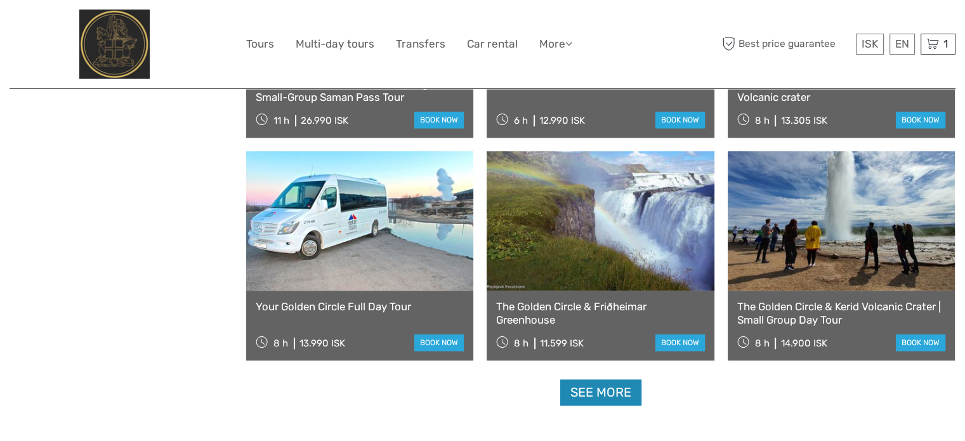
click at [546, 376] on link "See more" at bounding box center [600, 392] width 81 height 26
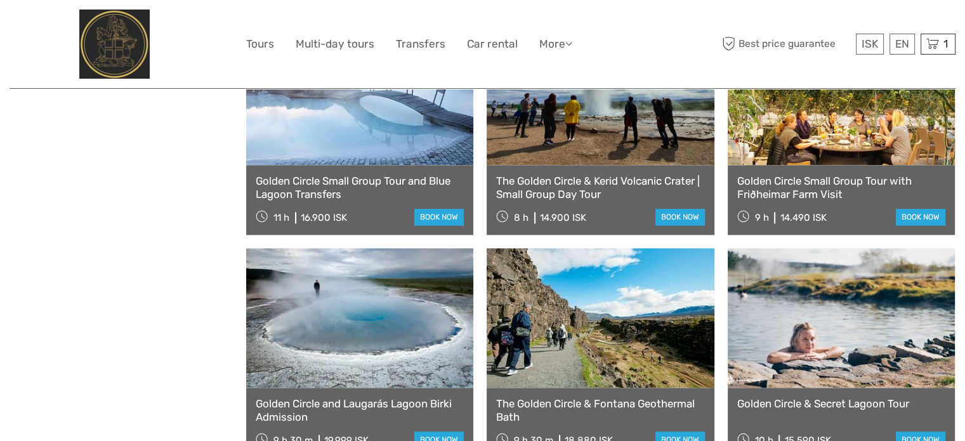
scroll to position [1839, 0]
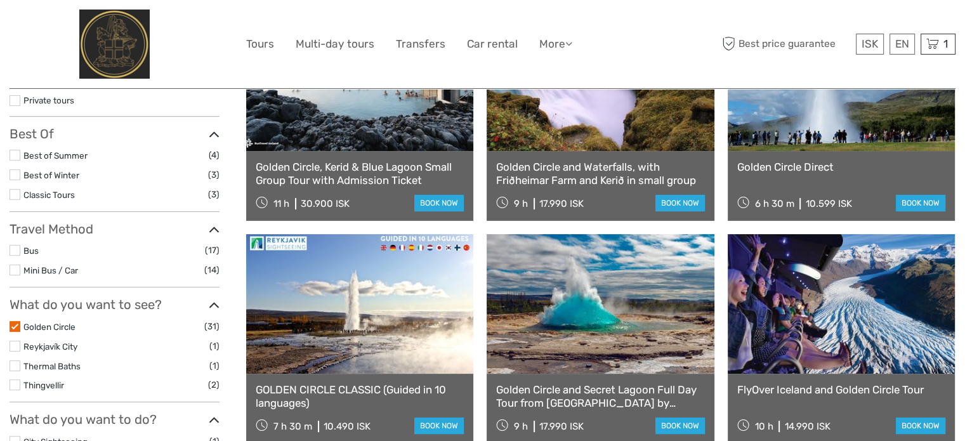
scroll to position [254, 0]
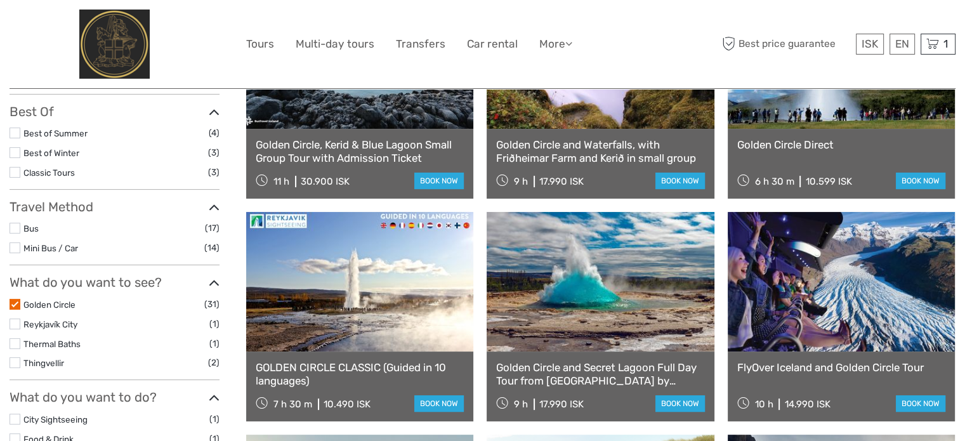
click at [15, 304] on label at bounding box center [15, 304] width 11 height 11
click at [0, 0] on input "checkbox" at bounding box center [0, 0] width 0 height 0
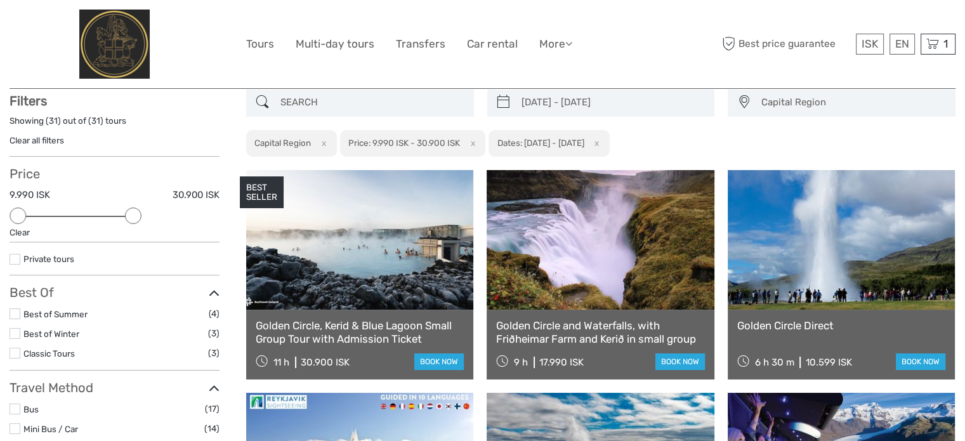
scroll to position [72, 0]
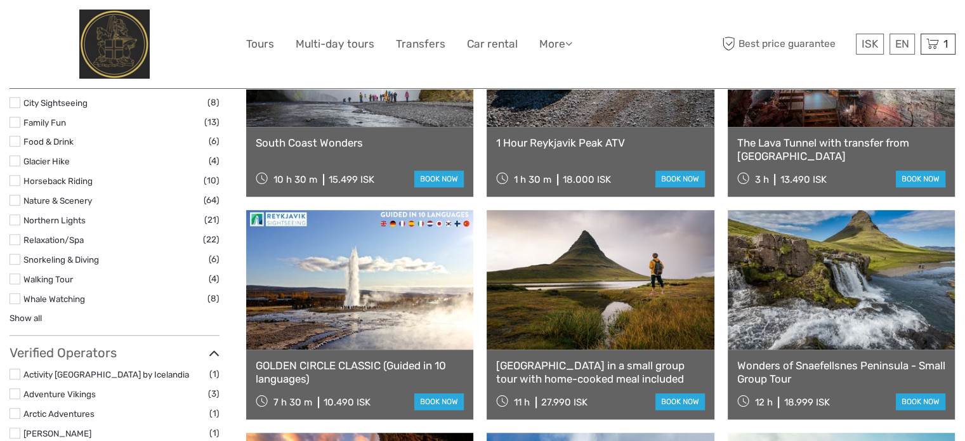
scroll to position [960, 0]
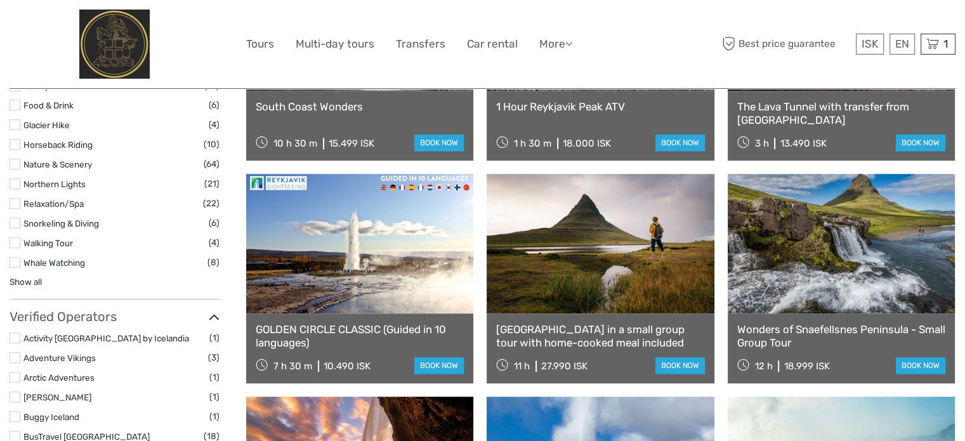
click at [18, 259] on label at bounding box center [15, 262] width 11 height 11
click at [0, 0] on input "checkbox" at bounding box center [0, 0] width 0 height 0
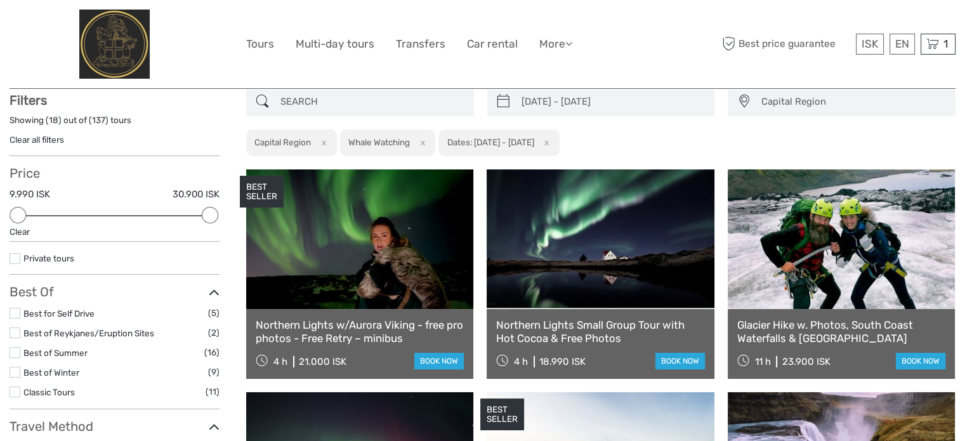
scroll to position [72, 0]
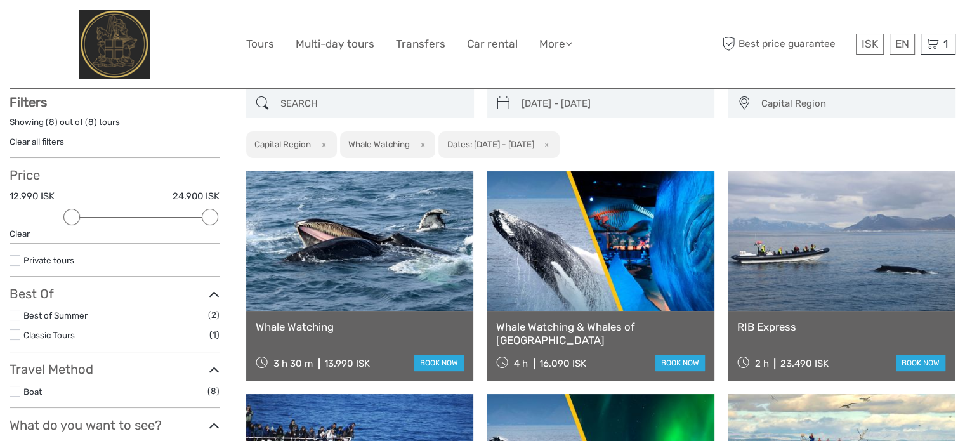
drag, startPoint x: 74, startPoint y: 221, endPoint x: 54, endPoint y: 221, distance: 19.7
click at [63, 221] on div at bounding box center [71, 217] width 16 height 16
drag, startPoint x: 56, startPoint y: 220, endPoint x: 0, endPoint y: 212, distance: 57.0
drag, startPoint x: 17, startPoint y: 213, endPoint x: 0, endPoint y: 214, distance: 17.2
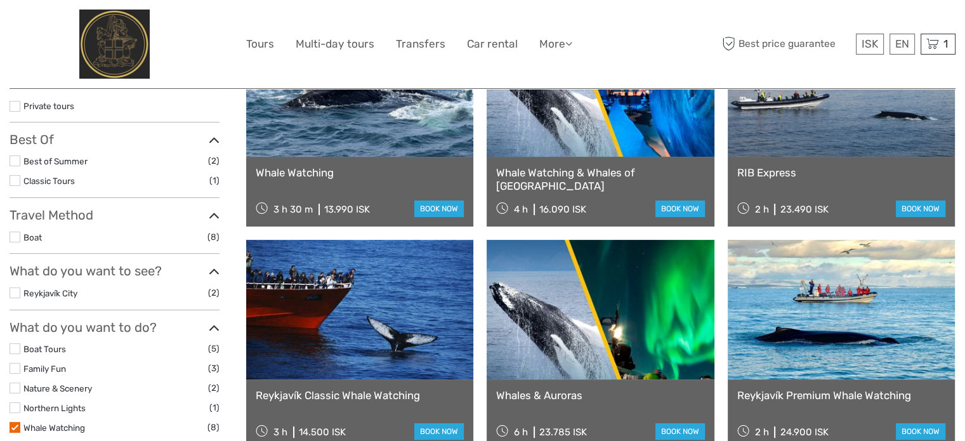
scroll to position [199, 0]
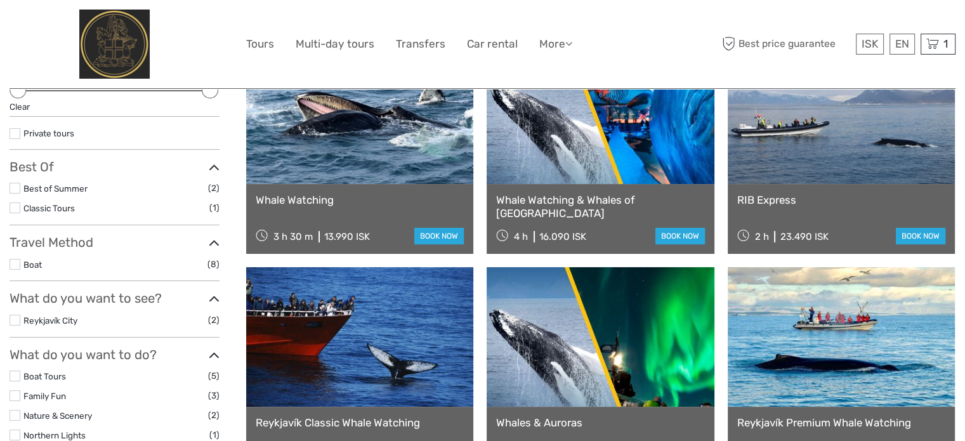
click at [546, 302] on link at bounding box center [840, 337] width 227 height 140
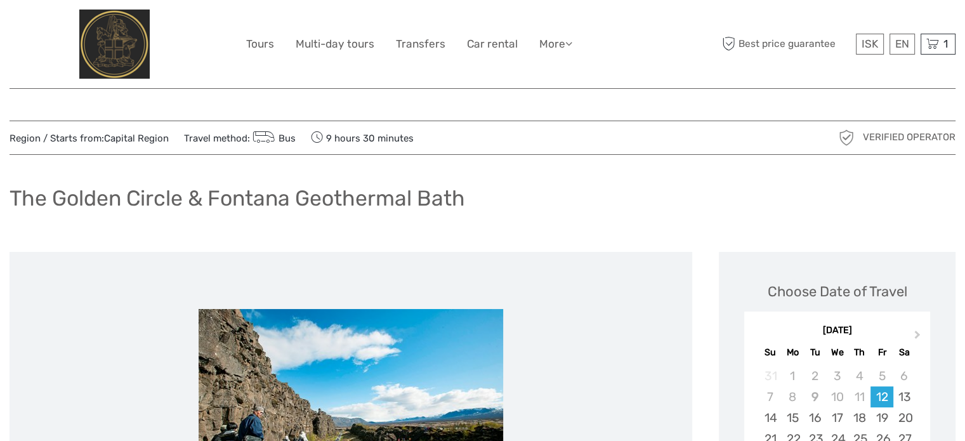
click at [712, 6] on div "ISK ISK € $ £ EN English Español Deutsch Tours Multi-day tours Transfers Car re…" at bounding box center [483, 44] width 946 height 88
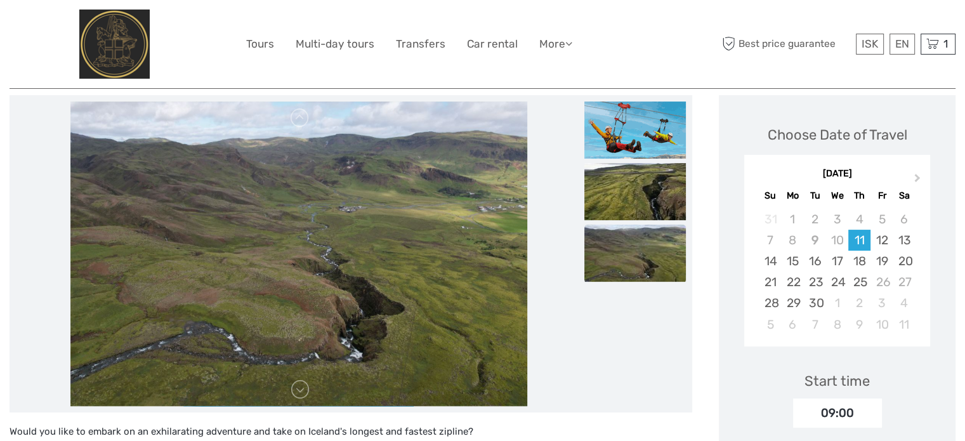
scroll to position [127, 0]
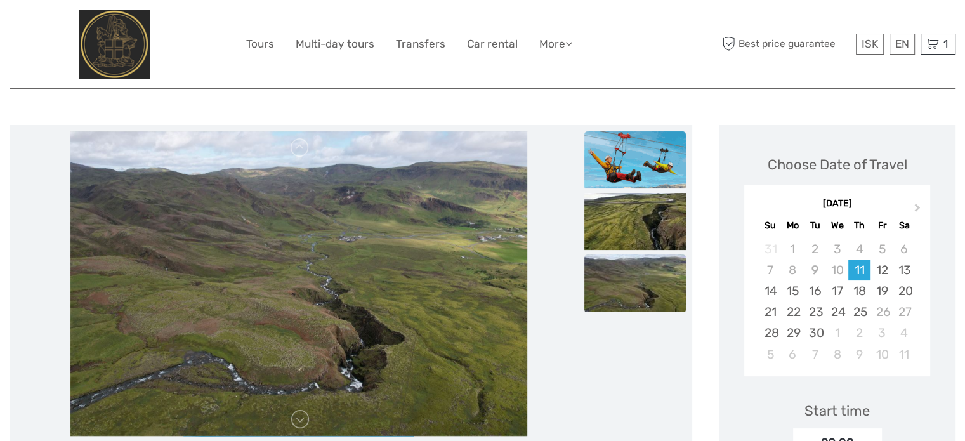
click at [647, 160] on img at bounding box center [634, 159] width 101 height 57
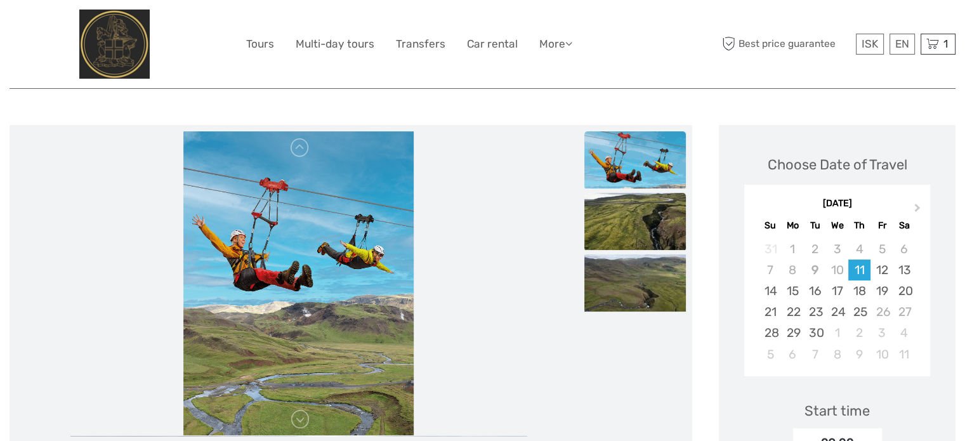
click at [640, 207] on img at bounding box center [634, 221] width 101 height 57
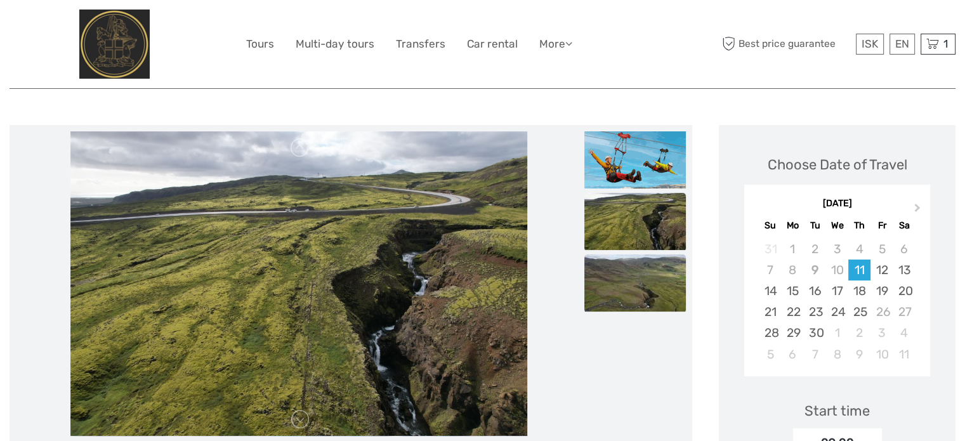
click at [646, 277] on img at bounding box center [634, 282] width 101 height 57
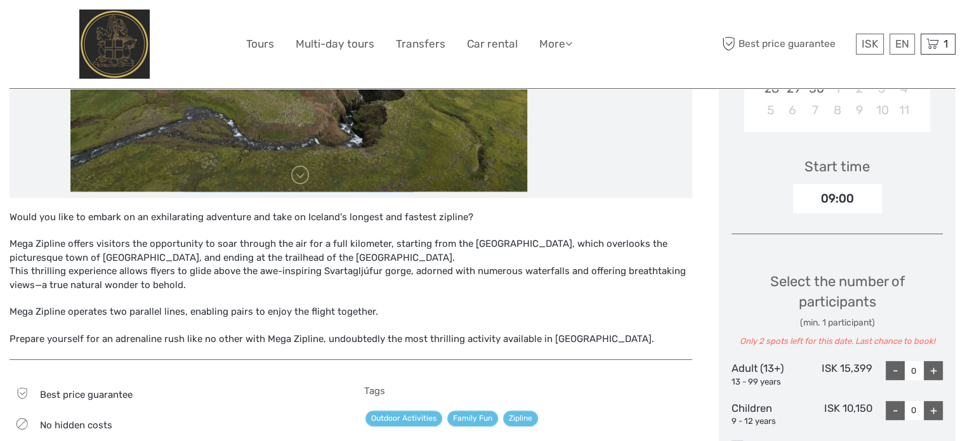
scroll to position [381, 0]
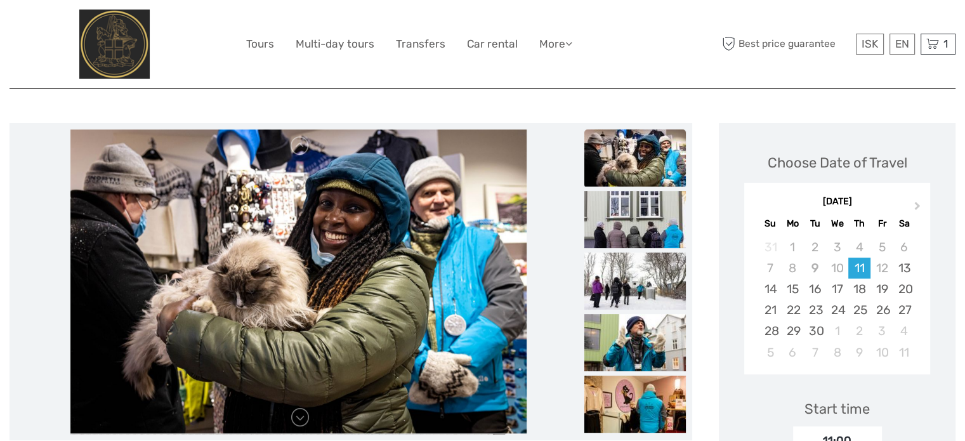
scroll to position [127, 0]
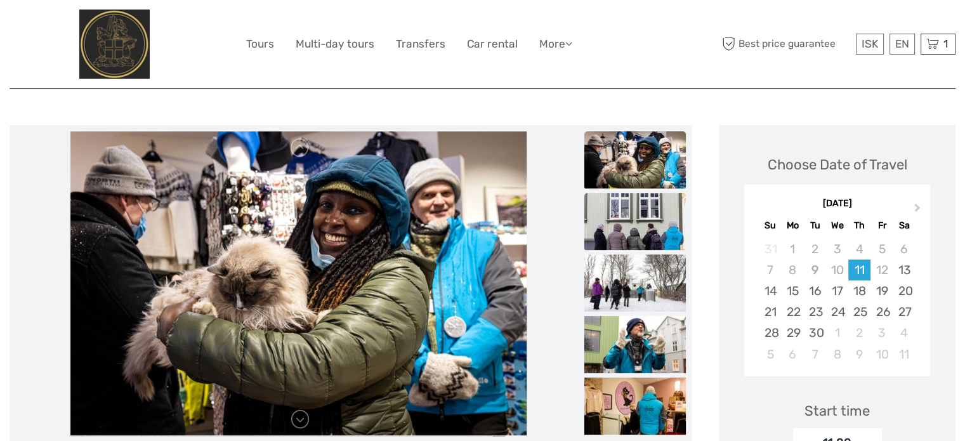
click at [643, 207] on img at bounding box center [634, 221] width 101 height 57
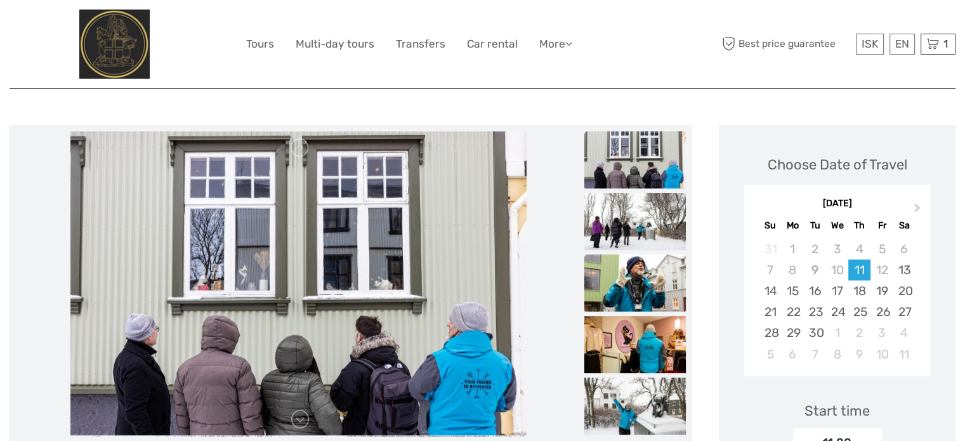
click at [644, 261] on img at bounding box center [634, 282] width 101 height 57
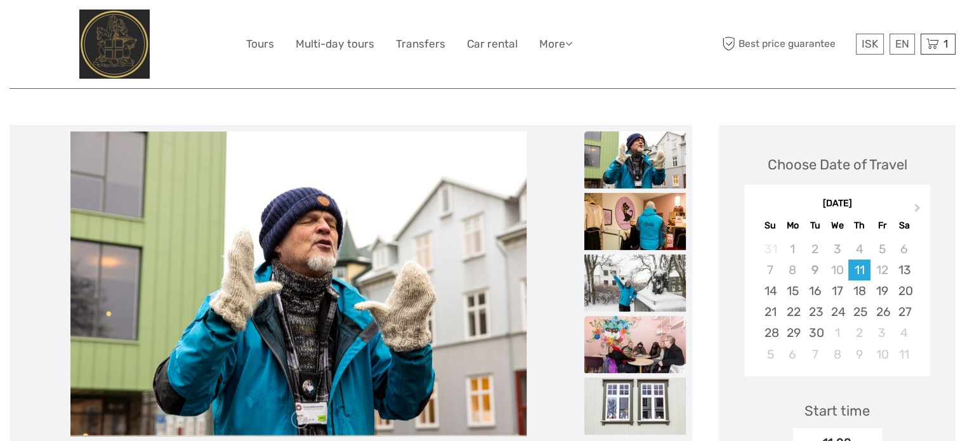
click at [643, 329] on img at bounding box center [634, 344] width 101 height 57
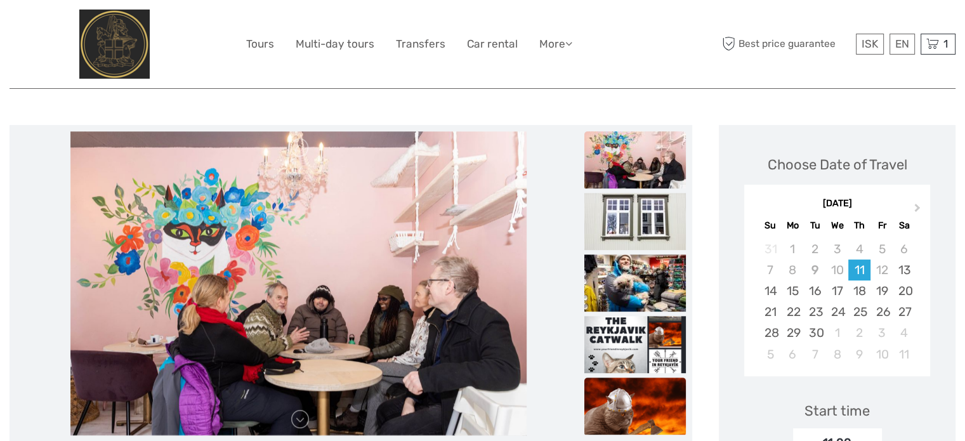
click at [636, 386] on img at bounding box center [634, 405] width 101 height 57
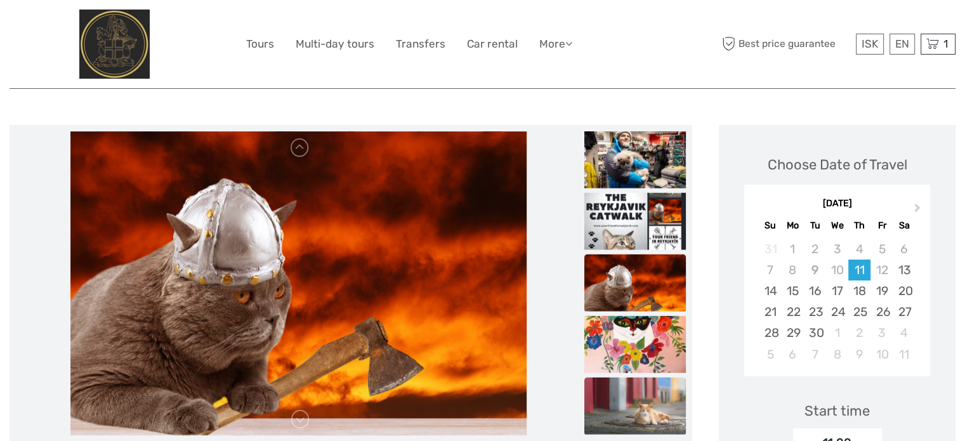
click at [635, 390] on img at bounding box center [634, 405] width 101 height 57
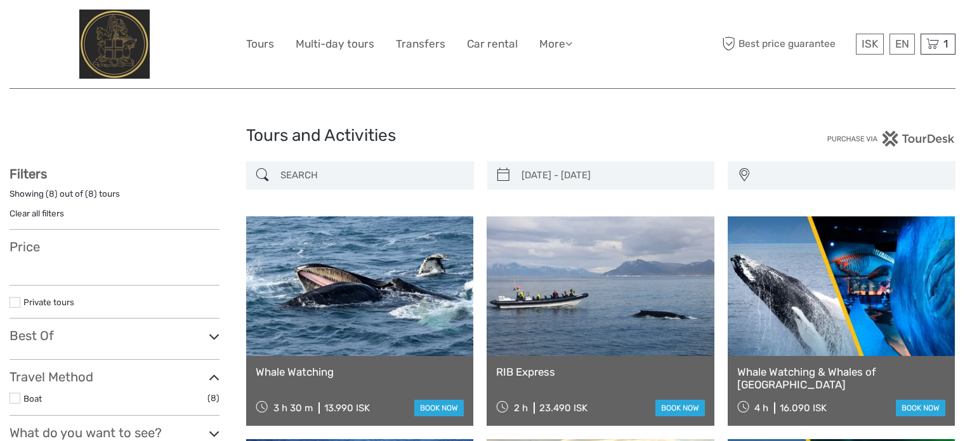
scroll to position [199, 0]
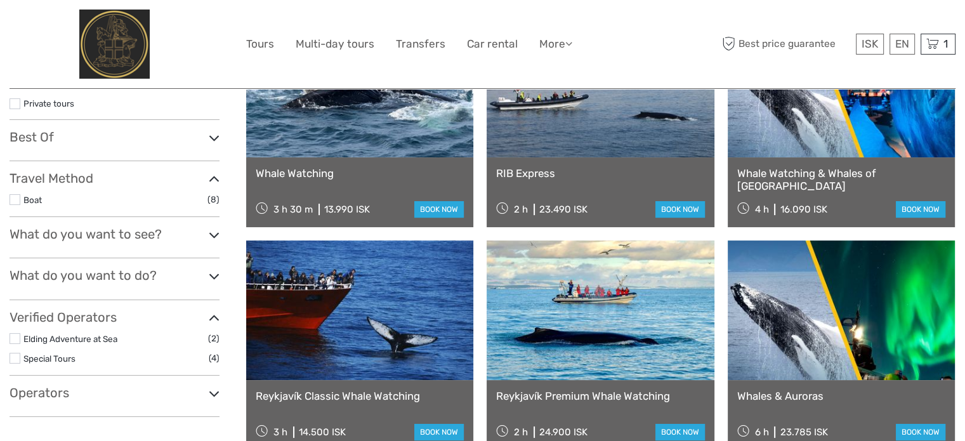
type input "01/10/2025 - 03/10/2025"
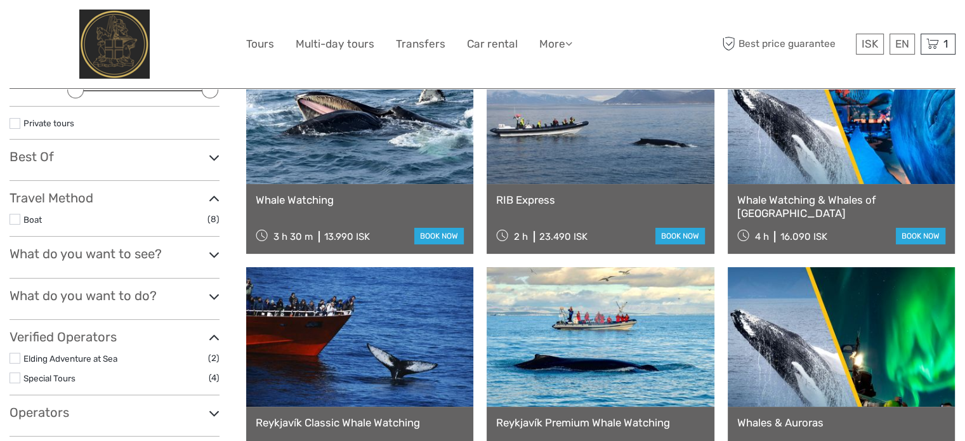
scroll to position [325, 0]
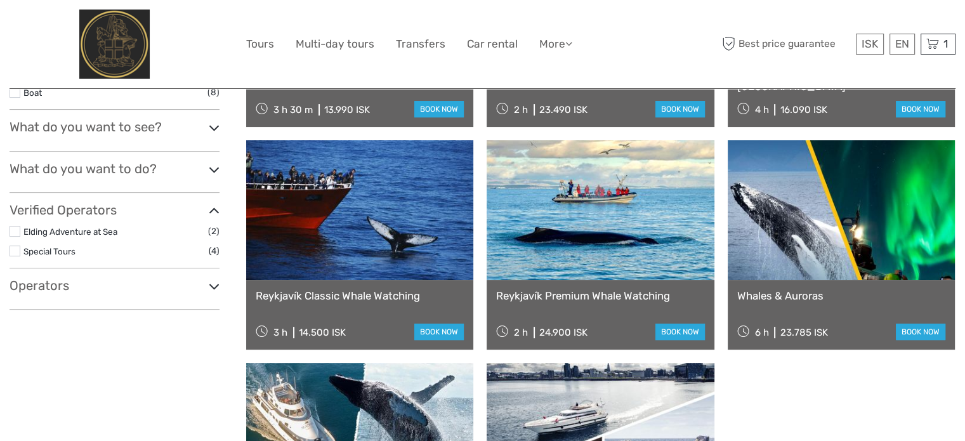
click at [832, 205] on link at bounding box center [840, 210] width 227 height 140
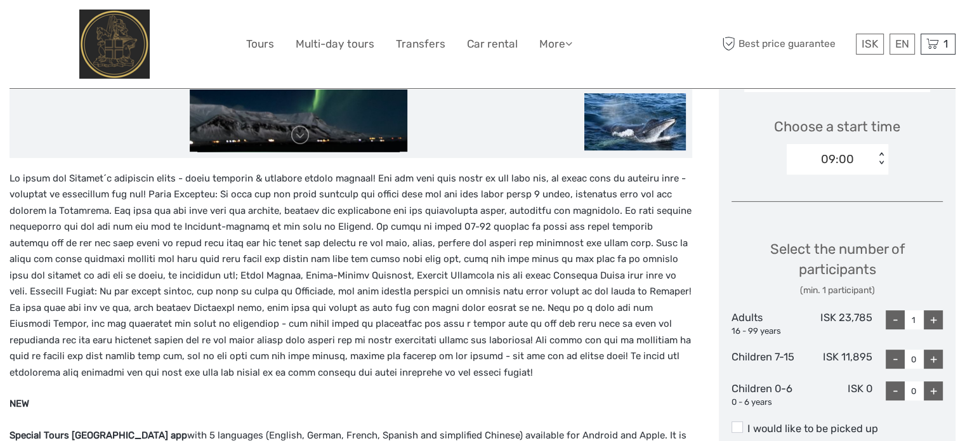
scroll to position [413, 0]
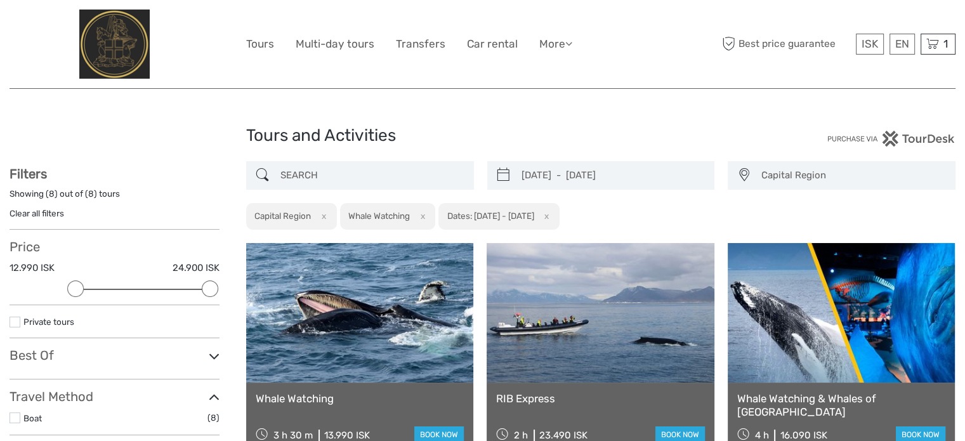
click at [51, 212] on link "Clear all filters" at bounding box center [37, 213] width 55 height 10
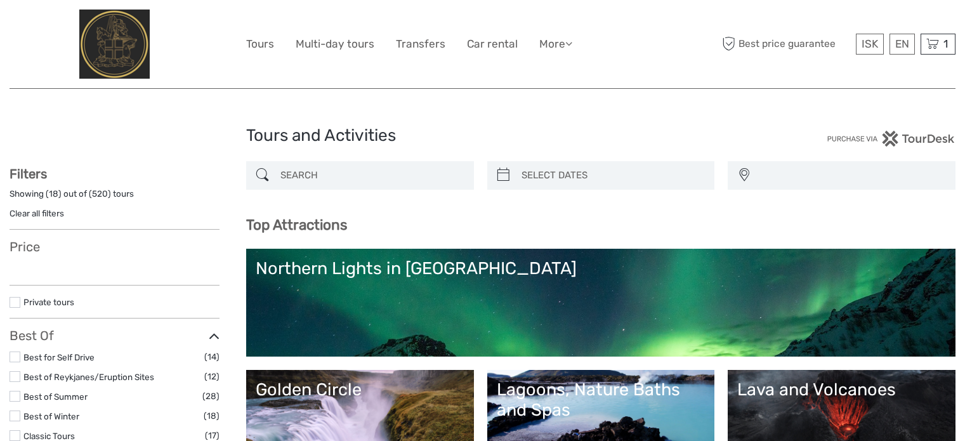
select select
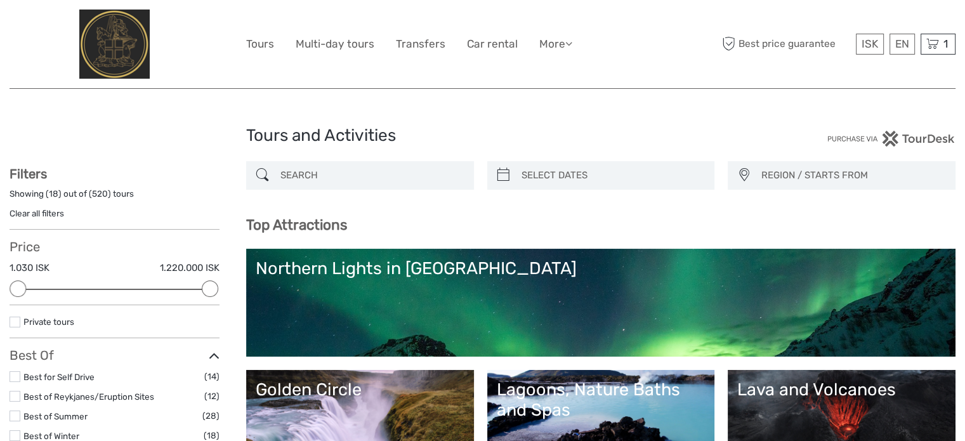
type input "09/09/2025"
click at [671, 167] on input "search" at bounding box center [612, 175] width 192 height 22
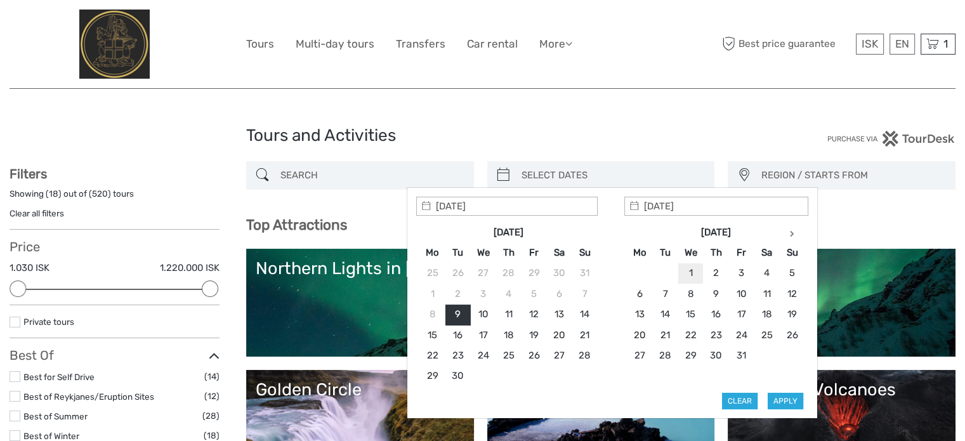
type input "01/10/2025"
type input "03/10/2025"
type input "01/10/2025"
click at [789, 395] on button "Apply" at bounding box center [785, 401] width 36 height 16
type input "01/10/2025 - 03/10/2025"
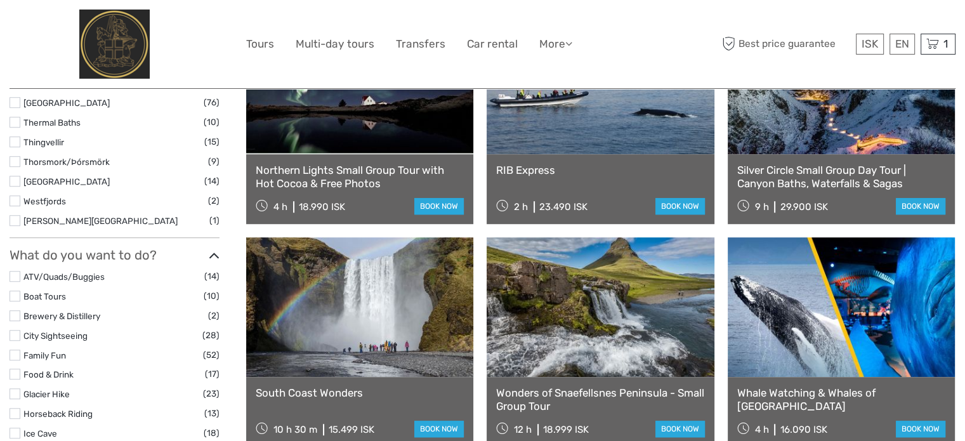
scroll to position [960, 0]
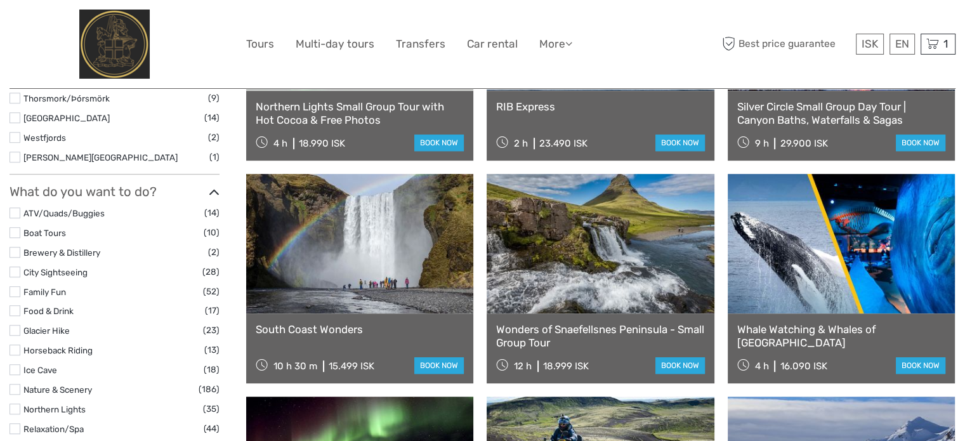
click at [83, 269] on link "City Sightseeing" at bounding box center [55, 272] width 64 height 10
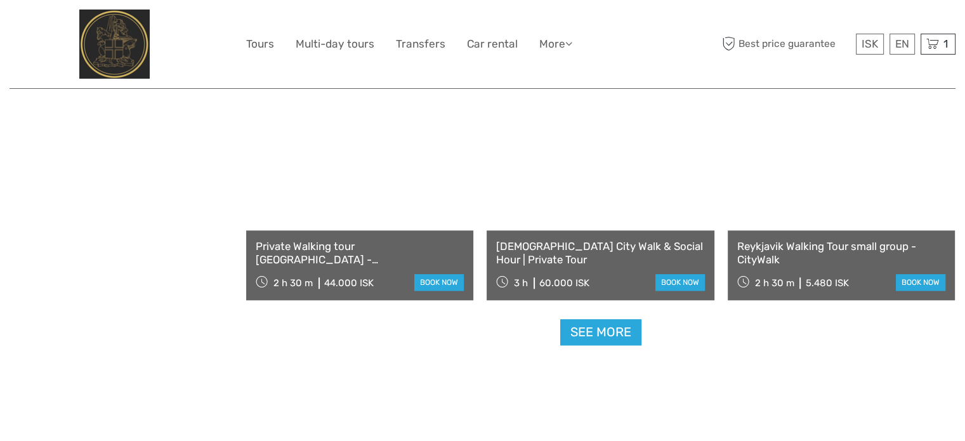
scroll to position [1269, 0]
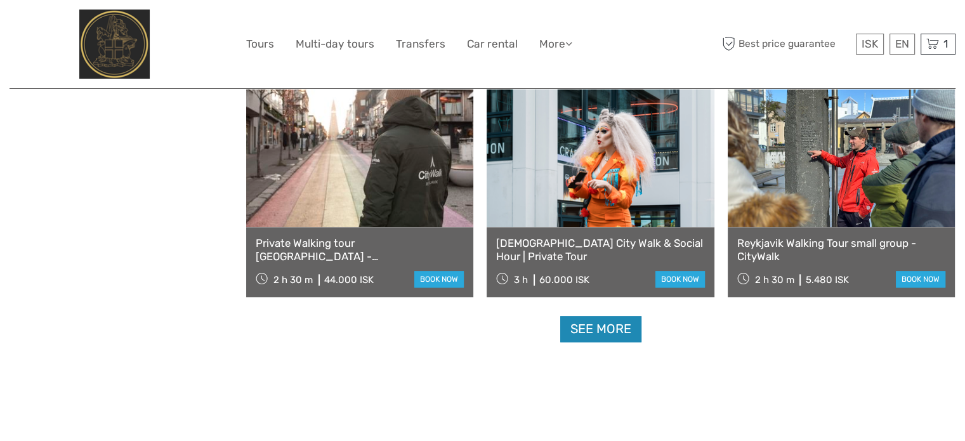
click at [616, 332] on link "See more" at bounding box center [600, 329] width 81 height 26
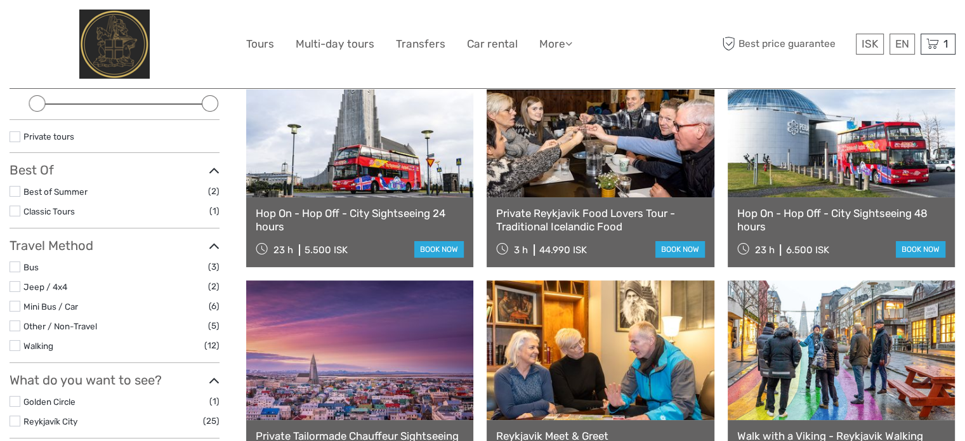
scroll to position [381, 0]
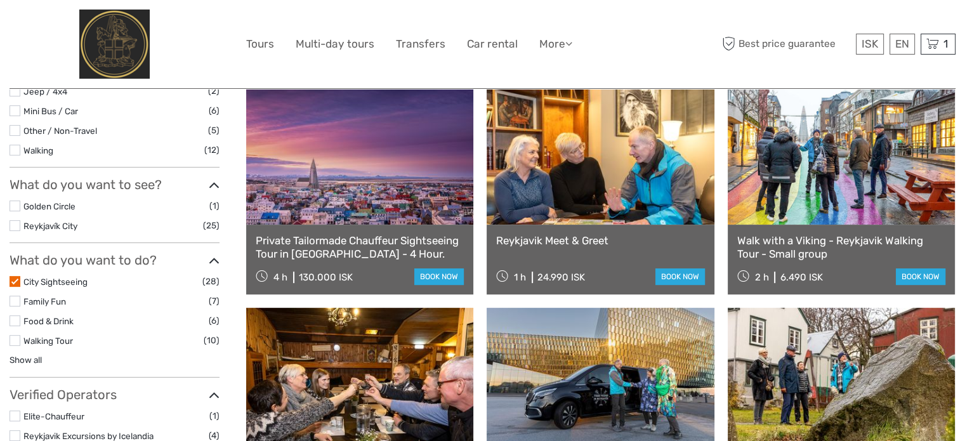
click at [14, 278] on label at bounding box center [15, 281] width 11 height 11
click at [0, 0] on input "checkbox" at bounding box center [0, 0] width 0 height 0
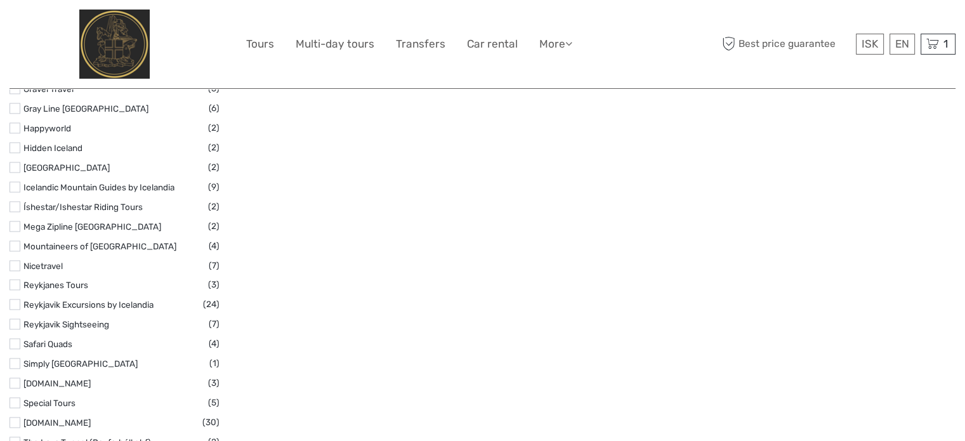
scroll to position [1721, 0]
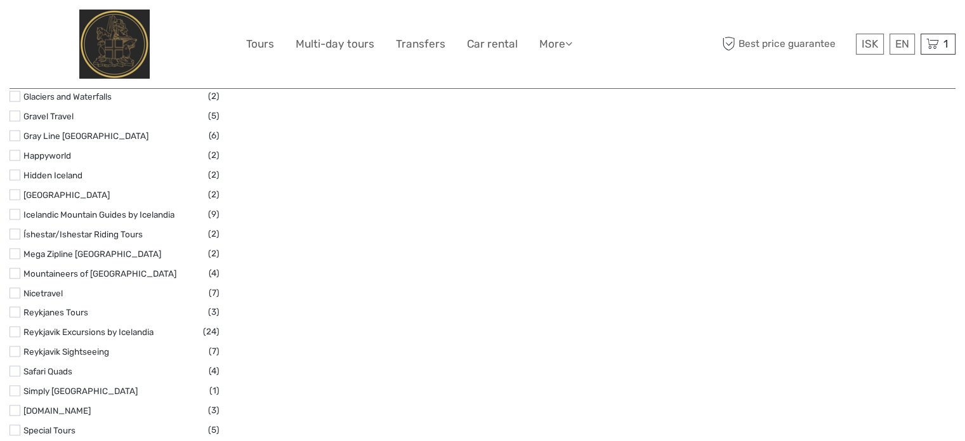
click at [77, 251] on link "Mega Zipline Iceland" at bounding box center [92, 254] width 138 height 10
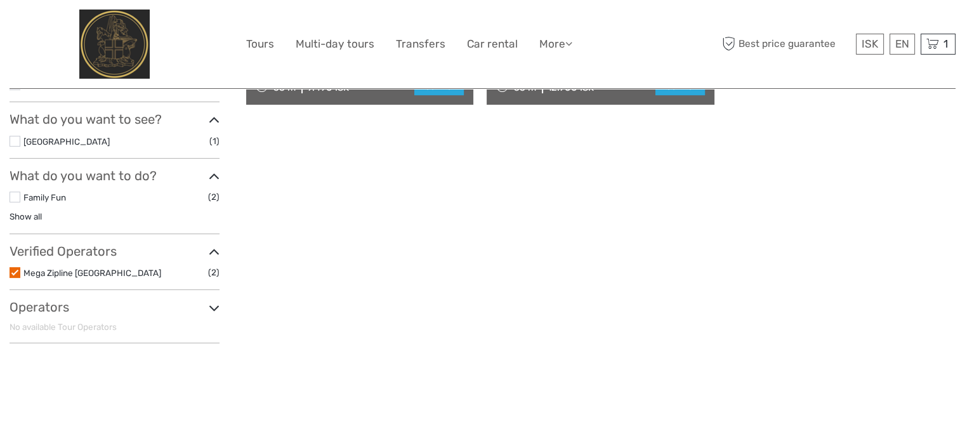
scroll to position [280, 0]
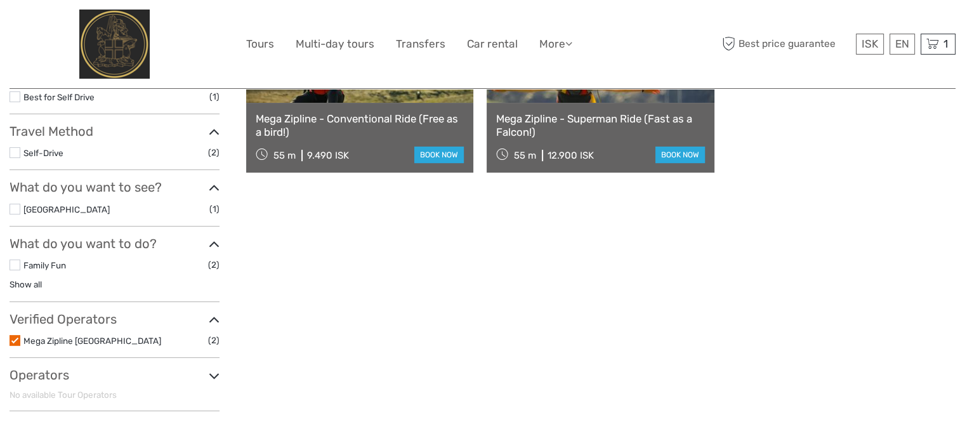
click at [38, 339] on link "Mega Zipline Iceland" at bounding box center [92, 341] width 138 height 10
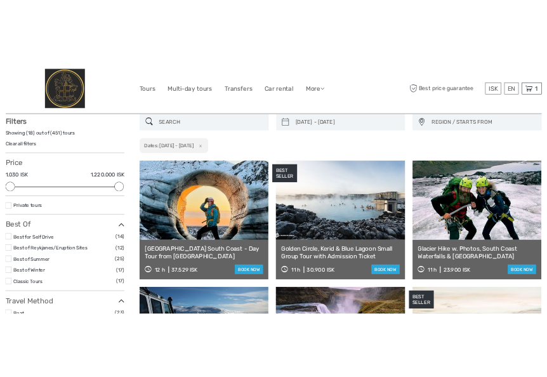
scroll to position [72, 0]
